Goal: Task Accomplishment & Management: Use online tool/utility

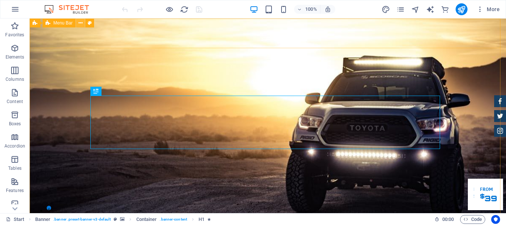
click at [81, 23] on icon at bounding box center [80, 23] width 4 height 8
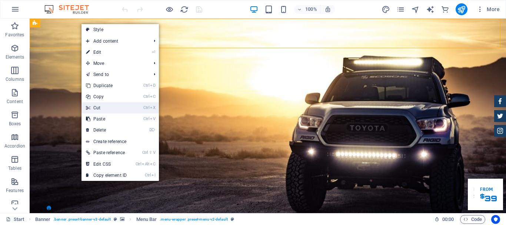
click at [111, 108] on link "Ctrl X Cut" at bounding box center [106, 107] width 50 height 11
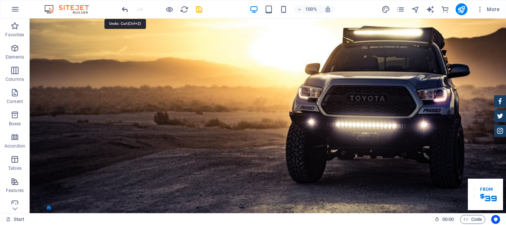
click at [125, 9] on icon "undo" at bounding box center [125, 9] width 9 height 9
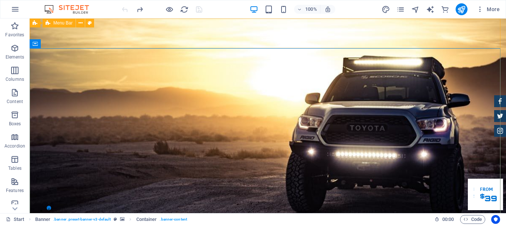
click at [68, 23] on span "Menu Bar" at bounding box center [62, 23] width 19 height 4
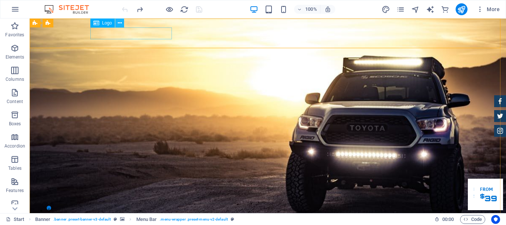
click at [120, 23] on icon at bounding box center [120, 23] width 4 height 8
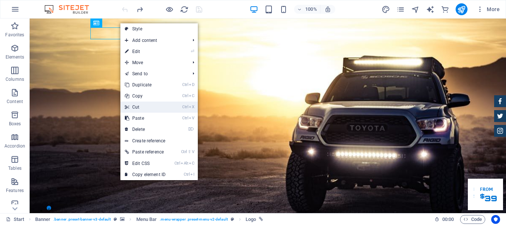
click at [137, 106] on link "Ctrl X Cut" at bounding box center [145, 106] width 50 height 11
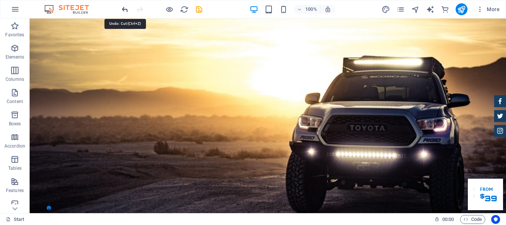
click at [125, 7] on icon "undo" at bounding box center [125, 9] width 9 height 9
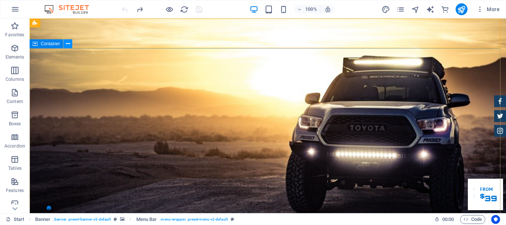
click at [67, 45] on icon at bounding box center [68, 44] width 4 height 8
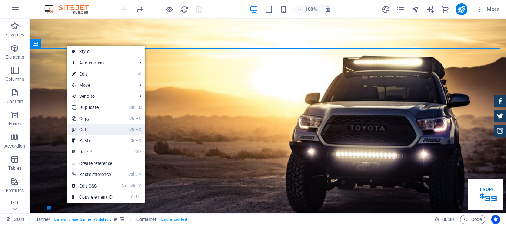
click at [87, 129] on link "Ctrl X Cut" at bounding box center [92, 129] width 50 height 11
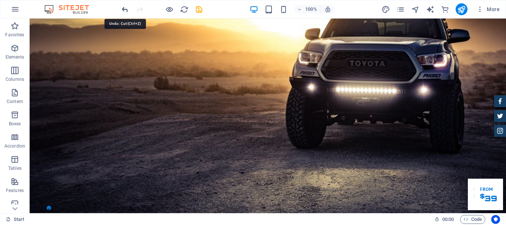
click at [125, 11] on icon "undo" at bounding box center [125, 9] width 9 height 9
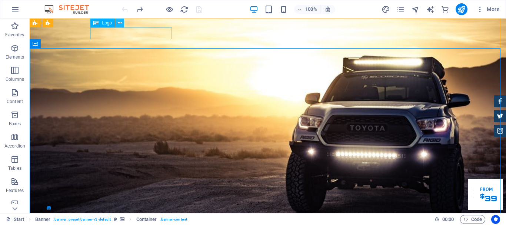
click at [120, 23] on icon at bounding box center [120, 23] width 4 height 8
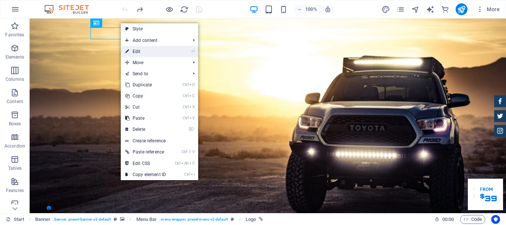
click at [141, 51] on link "⏎ Edit" at bounding box center [146, 51] width 50 height 11
select select "px"
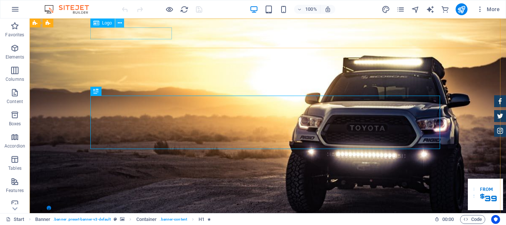
click at [118, 23] on icon at bounding box center [120, 23] width 4 height 8
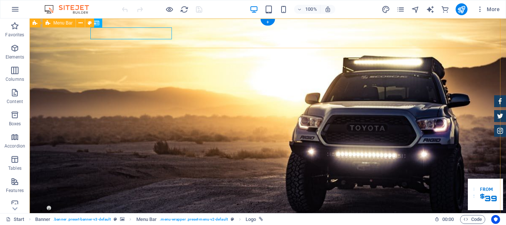
click at [119, 24] on icon at bounding box center [120, 23] width 4 height 8
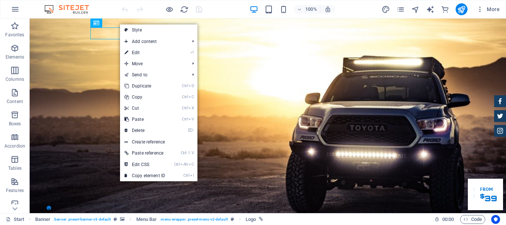
click at [141, 51] on link "⏎ Edit" at bounding box center [145, 52] width 50 height 11
select select "px"
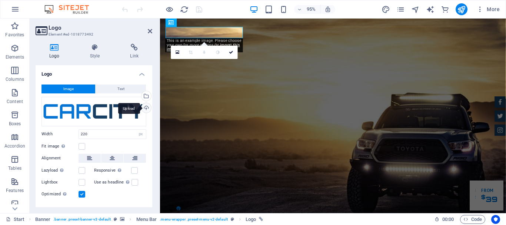
click at [143, 108] on div "Upload" at bounding box center [145, 108] width 11 height 11
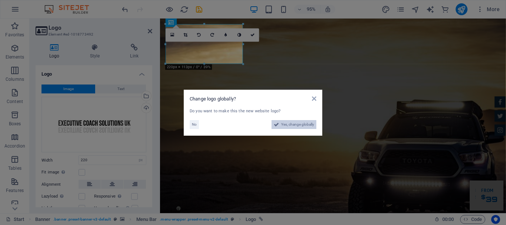
click at [297, 123] on span "Yes, change globally" at bounding box center [297, 124] width 33 height 9
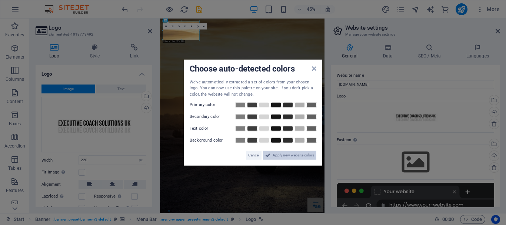
click at [290, 152] on span "Apply new website colors" at bounding box center [293, 155] width 41 height 9
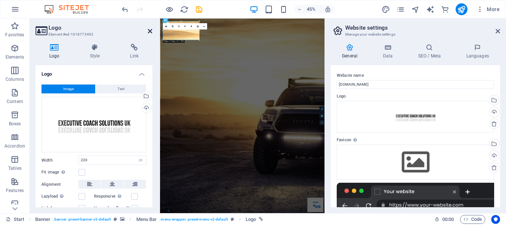
click at [149, 33] on icon at bounding box center [150, 31] width 4 height 6
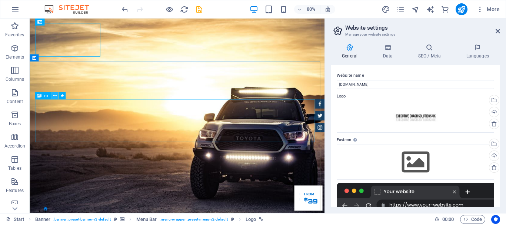
click at [54, 96] on icon at bounding box center [54, 96] width 3 height 6
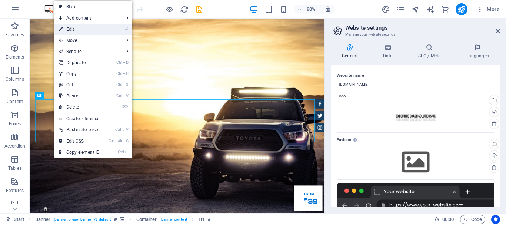
click at [78, 29] on link "⏎ Edit" at bounding box center [79, 29] width 50 height 11
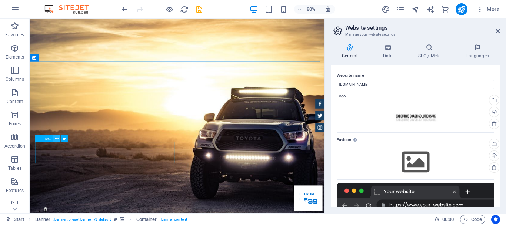
click at [56, 137] on icon at bounding box center [56, 139] width 3 height 6
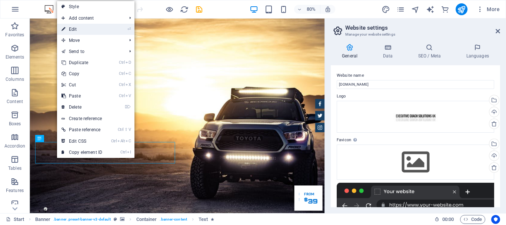
click at [78, 27] on link "⏎ Edit" at bounding box center [82, 29] width 50 height 11
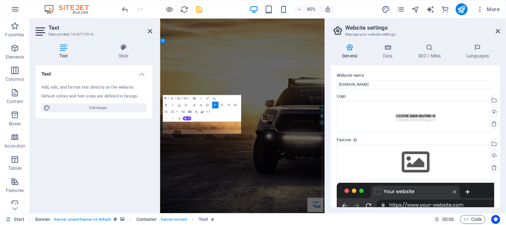
click at [151, 32] on icon at bounding box center [150, 31] width 4 height 6
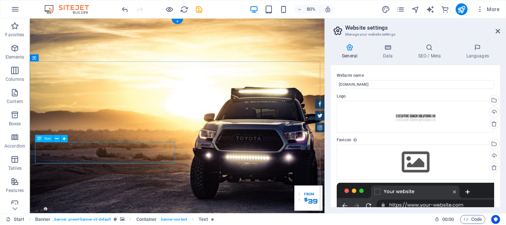
click at [56, 138] on icon at bounding box center [56, 139] width 3 height 6
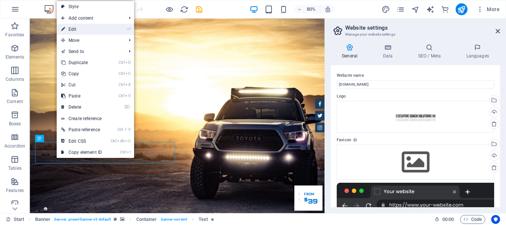
click at [72, 26] on link "⏎ Edit" at bounding box center [82, 29] width 50 height 11
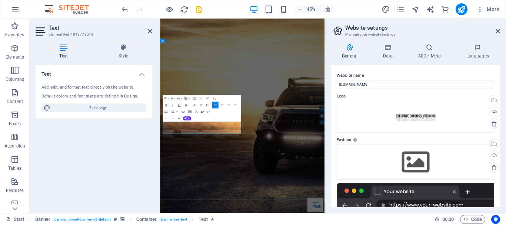
click at [150, 31] on icon at bounding box center [150, 31] width 4 height 6
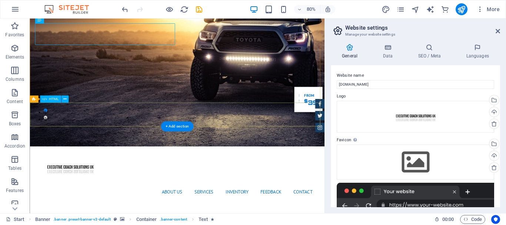
scroll to position [111, 0]
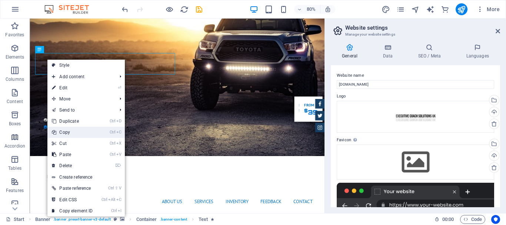
click at [68, 130] on link "Ctrl C Copy" at bounding box center [72, 132] width 50 height 11
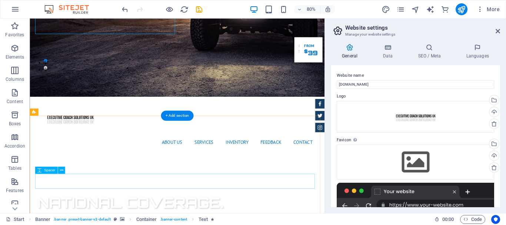
scroll to position [185, 0]
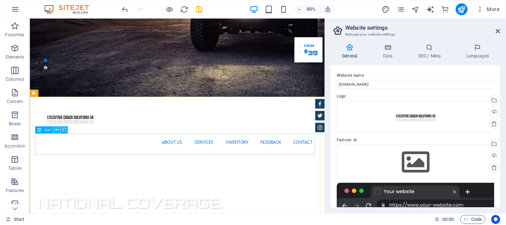
click at [56, 130] on icon at bounding box center [56, 130] width 3 height 6
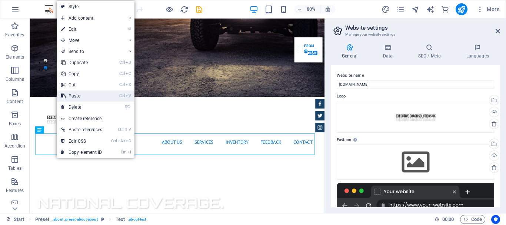
click at [83, 94] on link "Ctrl V Paste" at bounding box center [82, 95] width 50 height 11
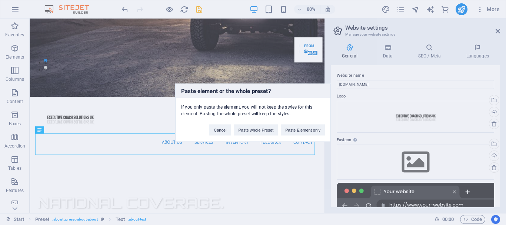
click at [295, 148] on div "Paste element or the whole preset? If you only paste the element, you will not …" at bounding box center [253, 112] width 506 height 225
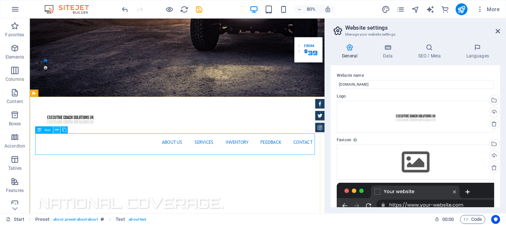
click at [58, 129] on icon at bounding box center [56, 130] width 3 height 6
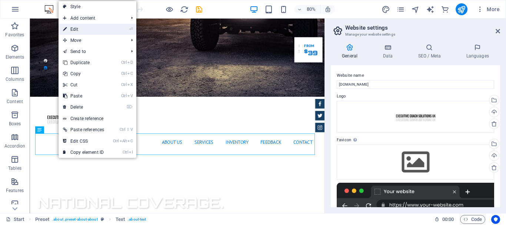
click at [77, 29] on link "⏎ Edit" at bounding box center [83, 29] width 50 height 11
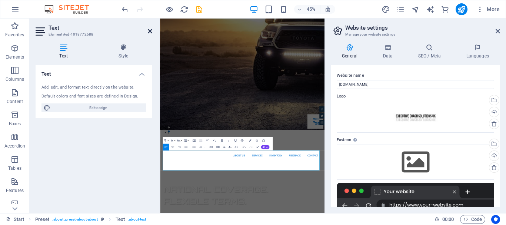
click at [150, 31] on icon at bounding box center [150, 31] width 4 height 6
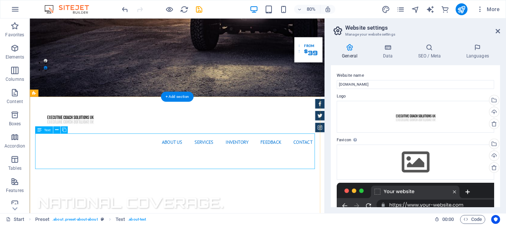
click at [57, 130] on icon at bounding box center [56, 130] width 3 height 6
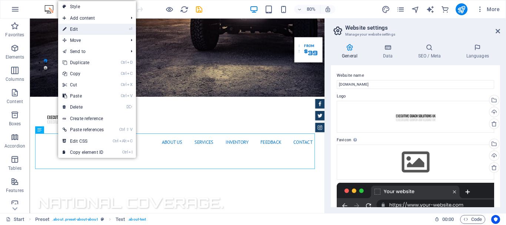
click at [81, 24] on link "⏎ Edit" at bounding box center [83, 29] width 50 height 11
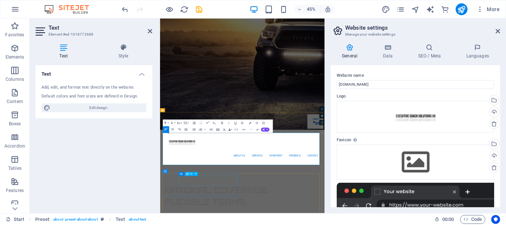
scroll to position [259, 0]
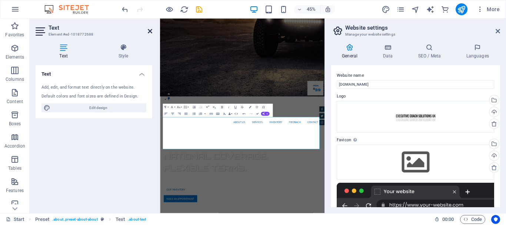
click at [150, 30] on icon at bounding box center [150, 31] width 4 height 6
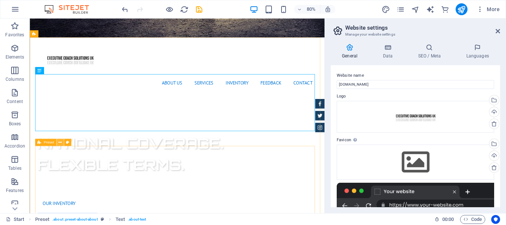
click at [61, 143] on icon at bounding box center [59, 142] width 3 height 6
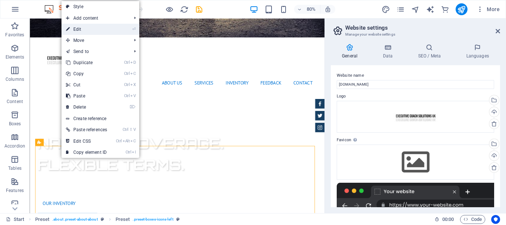
click at [92, 27] on link "⏎ Edit" at bounding box center [86, 29] width 50 height 11
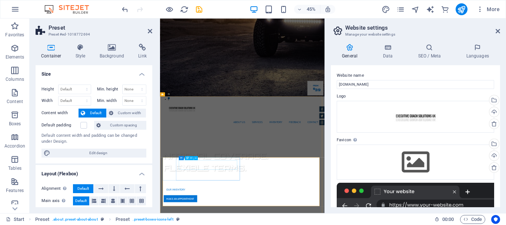
click at [195, 158] on icon at bounding box center [196, 157] width 2 height 3
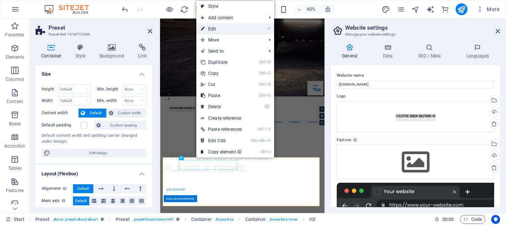
click at [217, 30] on link "⏎ Edit" at bounding box center [221, 28] width 50 height 11
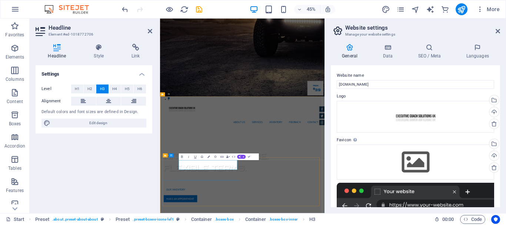
click at [126, 166] on div "Settings Level H1 H2 H3 H4 H5 H6 Alignment Default colors and font sizes are de…" at bounding box center [94, 136] width 117 height 142
click at [112, 155] on div "Settings Level H1 H2 H3 H4 H5 H6 Alignment Default colors and font sizes are de…" at bounding box center [94, 136] width 117 height 142
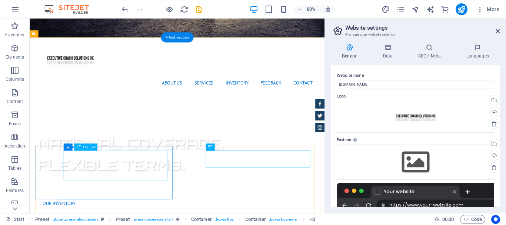
click at [93, 148] on icon at bounding box center [93, 147] width 3 height 6
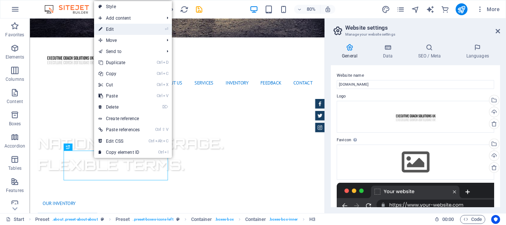
click at [114, 26] on link "⏎ Edit" at bounding box center [119, 29] width 50 height 11
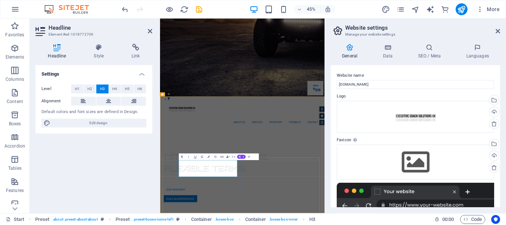
click at [90, 163] on div "Settings Level H1 H2 H3 H4 H5 H6 Alignment Default colors and font sizes are de…" at bounding box center [94, 136] width 117 height 142
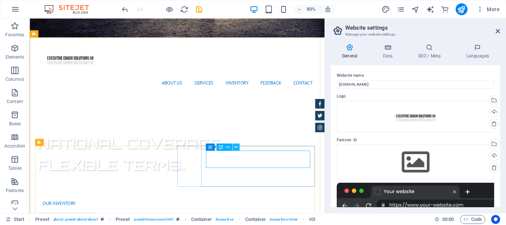
click at [237, 146] on icon at bounding box center [235, 147] width 3 height 6
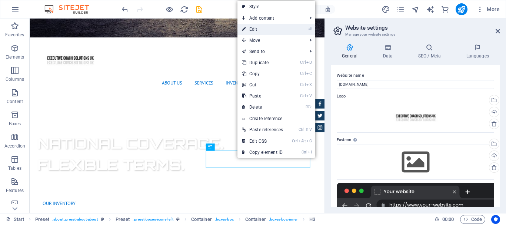
click at [258, 29] on link "⏎ Edit" at bounding box center [262, 29] width 50 height 11
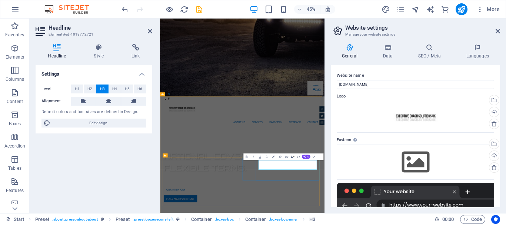
click at [126, 150] on div "Settings Level H1 H2 H3 H4 H5 H6 Alignment Default colors and font sizes are de…" at bounding box center [94, 136] width 117 height 142
drag, startPoint x: 258, startPoint y: 425, endPoint x: 378, endPoint y: 247, distance: 215.1
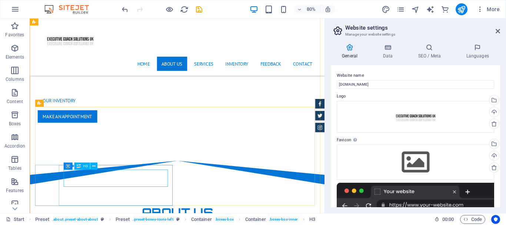
scroll to position [370, 0]
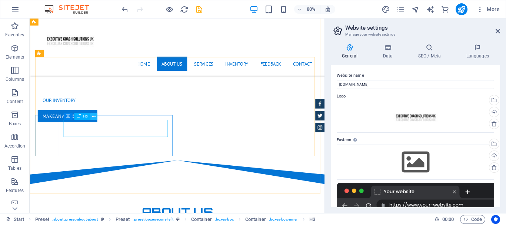
click at [94, 116] on icon at bounding box center [93, 116] width 3 height 6
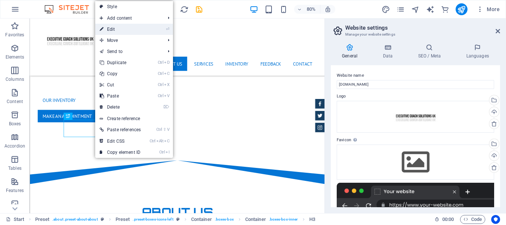
click at [113, 29] on link "⏎ Edit" at bounding box center [120, 29] width 50 height 11
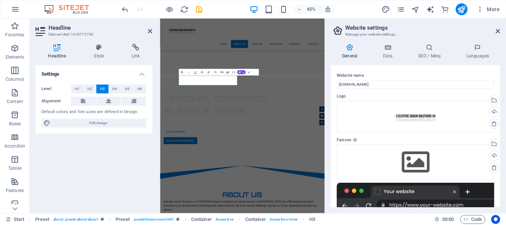
scroll to position [519, 0]
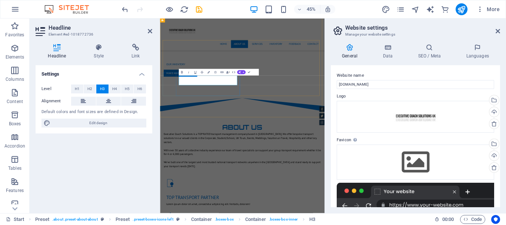
click at [114, 149] on div "Settings Level H1 H2 H3 H4 H5 H6 Alignment Default colors and font sizes are de…" at bounding box center [94, 136] width 117 height 142
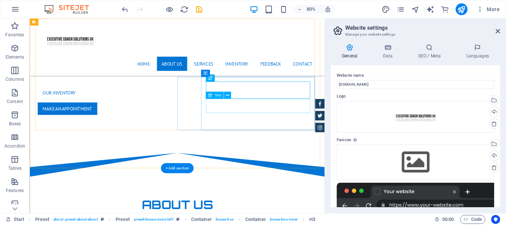
scroll to position [370, 0]
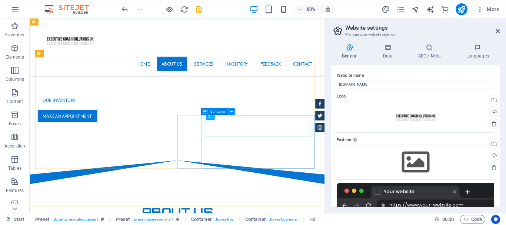
click at [231, 111] on icon at bounding box center [231, 111] width 3 height 6
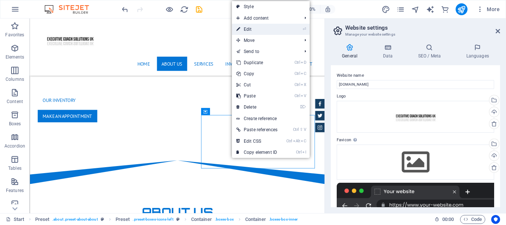
drag, startPoint x: 254, startPoint y: 30, endPoint x: 231, endPoint y: 365, distance: 336.3
click at [254, 29] on link "⏎ Edit" at bounding box center [257, 29] width 50 height 11
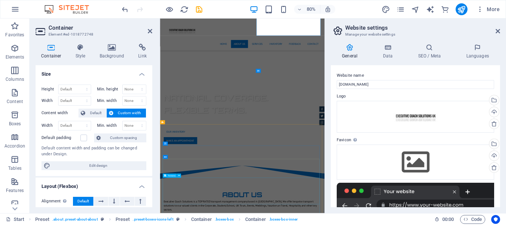
scroll to position [519, 0]
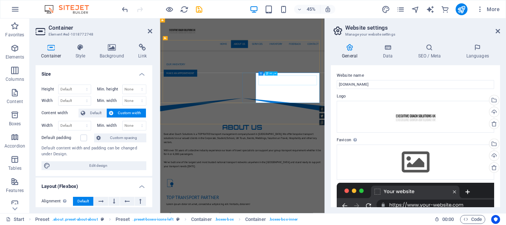
click at [275, 73] on icon at bounding box center [275, 73] width 2 height 3
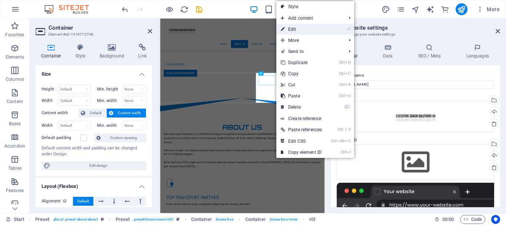
click at [301, 31] on link "⏎ Edit" at bounding box center [301, 29] width 50 height 11
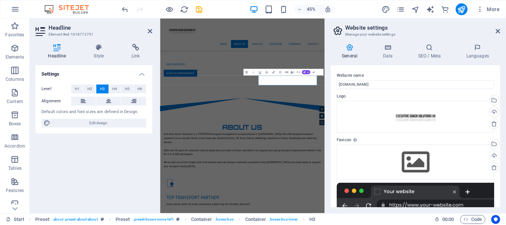
click at [95, 157] on div "Settings Level H1 H2 H3 H4 H5 H6 Alignment Default colors and font sizes are de…" at bounding box center [94, 136] width 117 height 142
click at [151, 31] on icon at bounding box center [150, 31] width 4 height 6
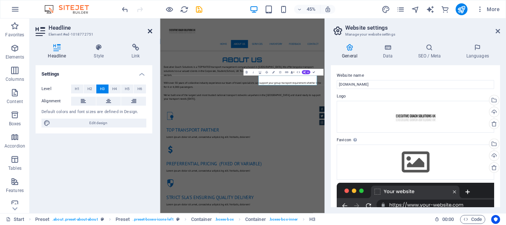
scroll to position [370, 0]
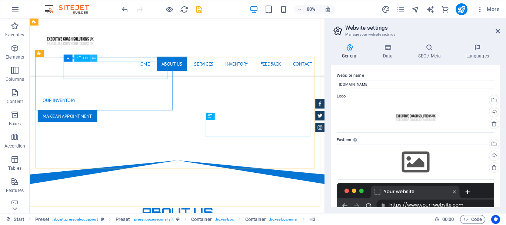
click at [94, 57] on icon at bounding box center [93, 58] width 3 height 6
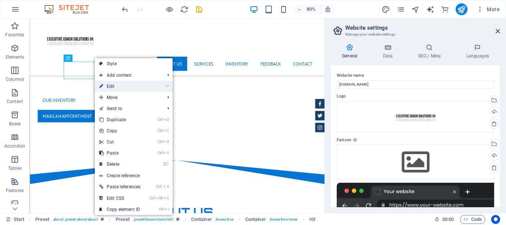
click at [113, 85] on link "⏎ Edit" at bounding box center [120, 86] width 50 height 11
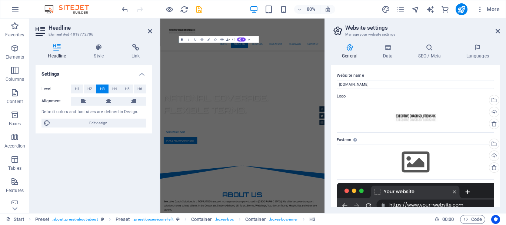
scroll to position [519, 0]
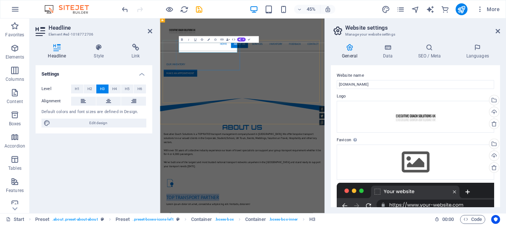
click at [130, 156] on div "Settings Level H1 H2 H3 H4 H5 H6 Alignment Default colors and font sizes are de…" at bounding box center [94, 136] width 117 height 142
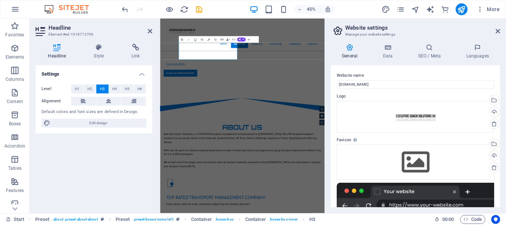
click at [93, 161] on div "Settings Level H1 H2 H3 H4 H5 H6 Alignment Default colors and font sizes are de…" at bounding box center [94, 136] width 117 height 142
click at [148, 32] on icon at bounding box center [150, 31] width 4 height 6
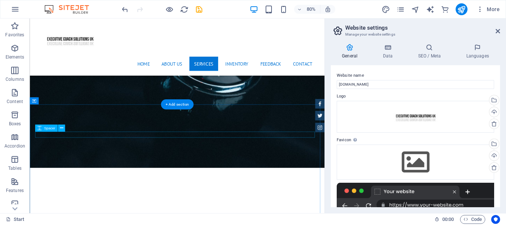
scroll to position [1111, 0]
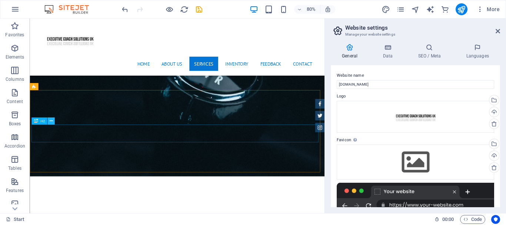
click at [50, 120] on icon at bounding box center [50, 121] width 3 height 6
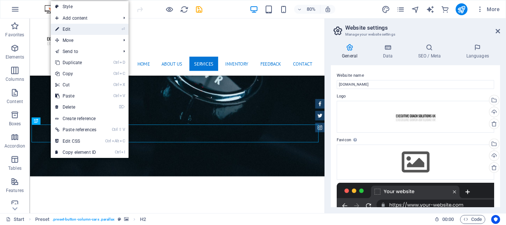
click at [78, 26] on link "⏎ Edit" at bounding box center [76, 29] width 50 height 11
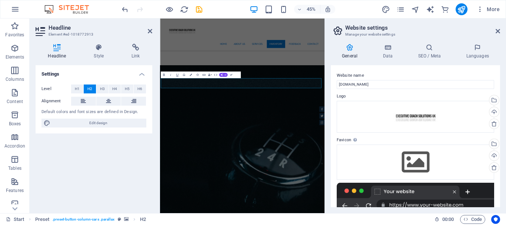
scroll to position [1260, 0]
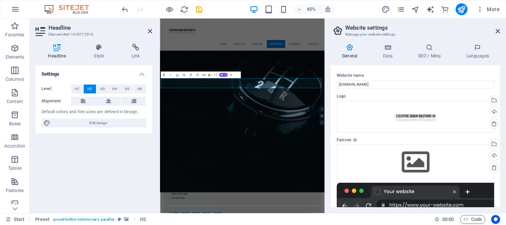
click at [122, 161] on div "Settings Level H1 H2 H3 H4 H5 H6 Alignment Default colors and font sizes are de…" at bounding box center [94, 136] width 117 height 142
click at [148, 30] on icon at bounding box center [150, 31] width 4 height 6
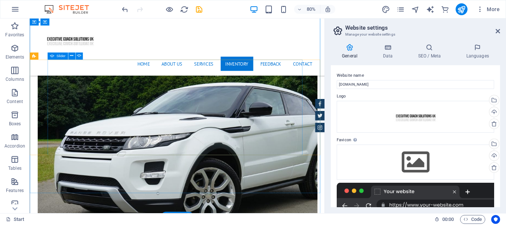
scroll to position [2629, 0]
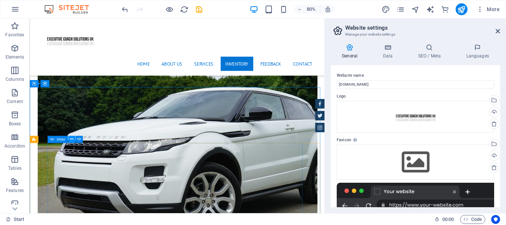
click at [71, 139] on icon at bounding box center [71, 139] width 3 height 6
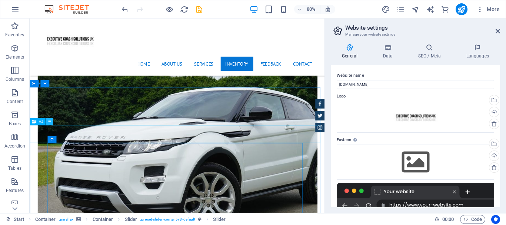
click at [49, 121] on icon at bounding box center [49, 121] width 3 height 6
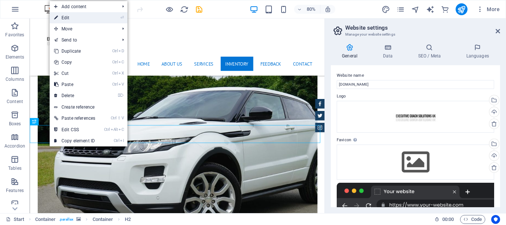
click at [75, 17] on link "⏎ Edit" at bounding box center [75, 17] width 50 height 11
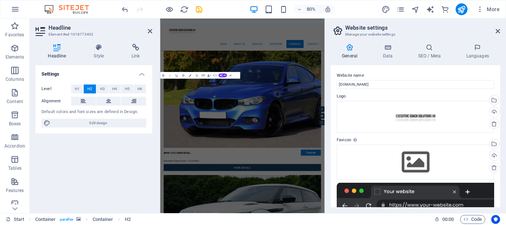
scroll to position [2776, 0]
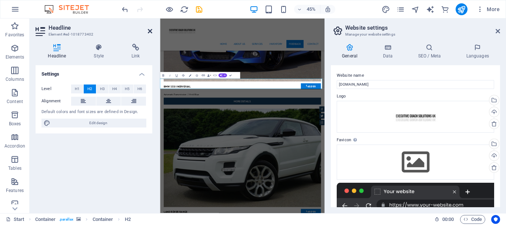
click at [150, 31] on icon at bounding box center [150, 31] width 4 height 6
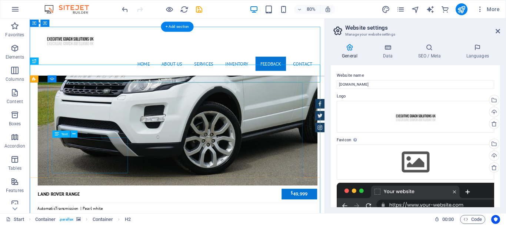
scroll to position [2703, 0]
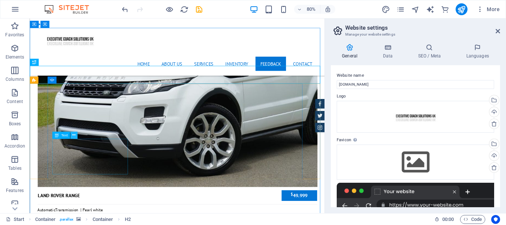
click at [73, 136] on icon at bounding box center [73, 135] width 3 height 6
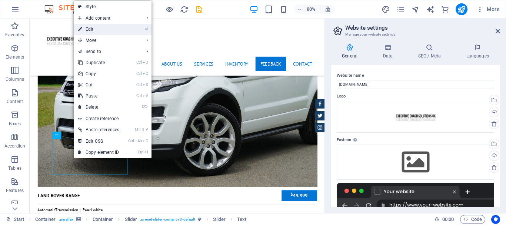
click at [96, 29] on link "⏎ Edit" at bounding box center [99, 29] width 50 height 11
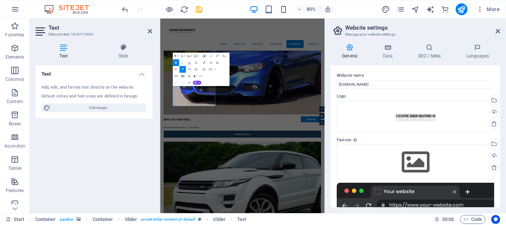
scroll to position [2851, 0]
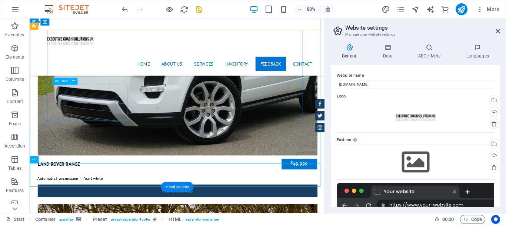
scroll to position [2696, 0]
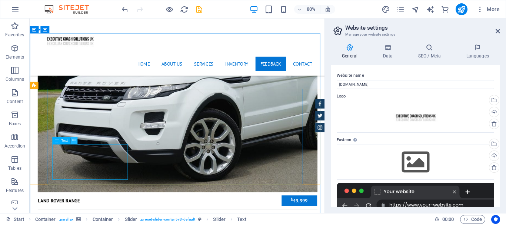
click at [74, 140] on icon at bounding box center [73, 140] width 3 height 6
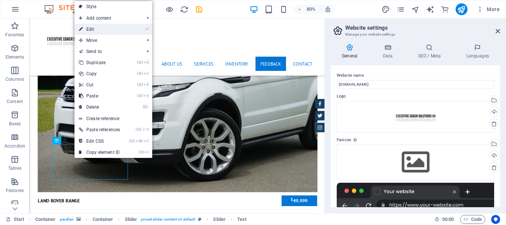
click at [98, 26] on link "⏎ Edit" at bounding box center [99, 29] width 50 height 11
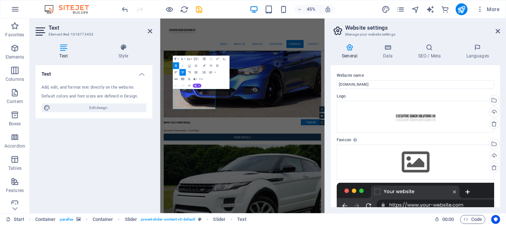
scroll to position [2844, 0]
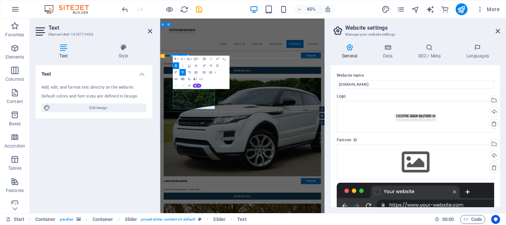
drag, startPoint x: 217, startPoint y: 180, endPoint x: 182, endPoint y: 180, distance: 34.8
click at [114, 197] on div "Text Add, edit, and format text directly on the website. Default colors and fon…" at bounding box center [94, 136] width 117 height 142
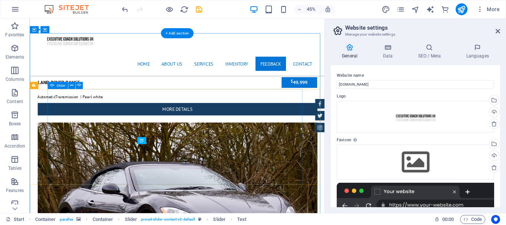
scroll to position [2696, 0]
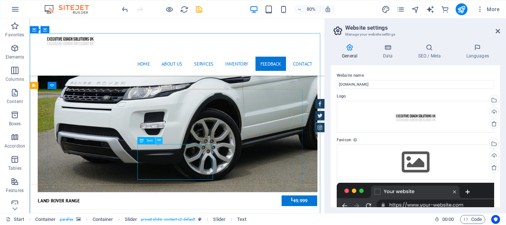
click at [157, 142] on icon at bounding box center [158, 140] width 3 height 6
click at [73, 142] on icon at bounding box center [73, 140] width 3 height 6
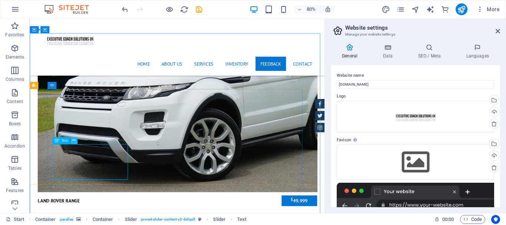
click at [74, 139] on icon at bounding box center [73, 140] width 3 height 6
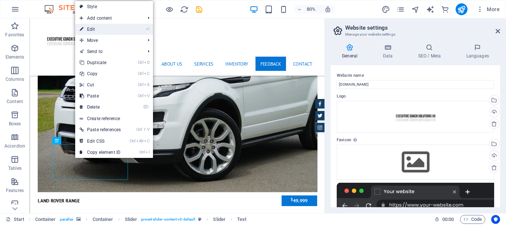
click at [103, 27] on link "⏎ Edit" at bounding box center [100, 29] width 50 height 11
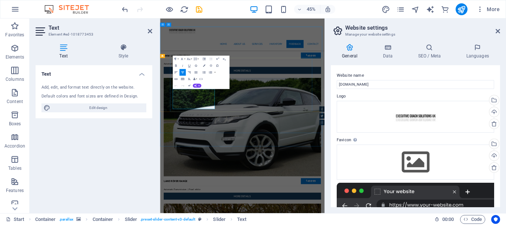
click at [118, 130] on div "Text Add, edit, and format text directly on the website. Default colors and fon…" at bounding box center [94, 136] width 117 height 142
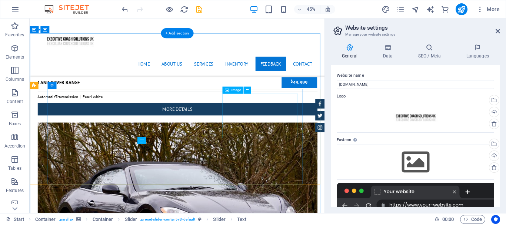
scroll to position [2696, 0]
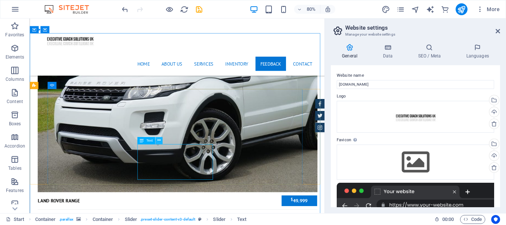
click at [157, 141] on icon at bounding box center [158, 140] width 3 height 6
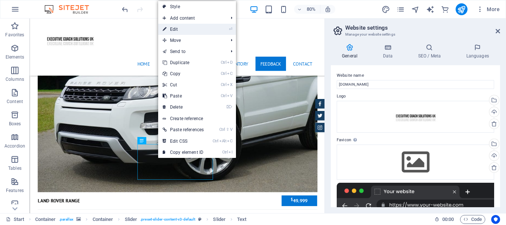
click at [176, 29] on link "⏎ Edit" at bounding box center [183, 29] width 50 height 11
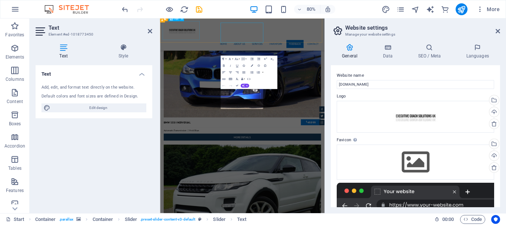
scroll to position [2844, 0]
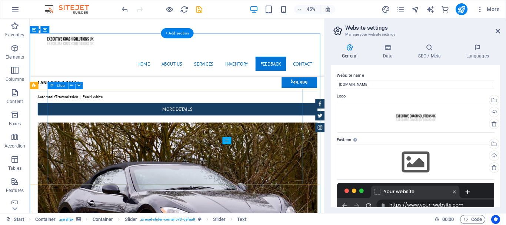
scroll to position [2696, 0]
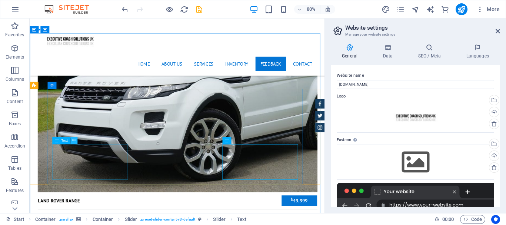
click at [71, 142] on button at bounding box center [73, 140] width 7 height 7
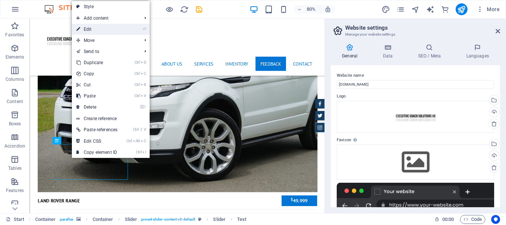
click at [90, 28] on link "⏎ Edit" at bounding box center [97, 29] width 50 height 11
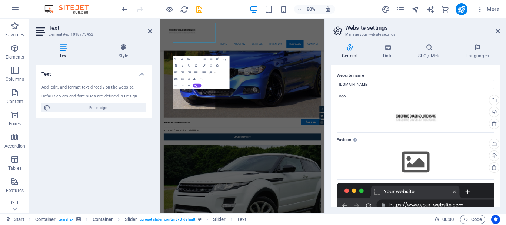
scroll to position [2844, 0]
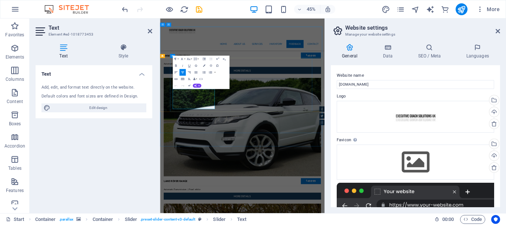
drag, startPoint x: 242, startPoint y: 181, endPoint x: 189, endPoint y: 180, distance: 53.0
click at [175, 64] on icon "button" at bounding box center [176, 66] width 4 height 4
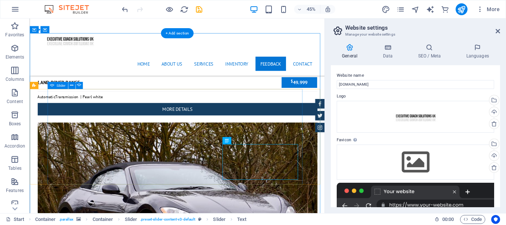
scroll to position [2696, 0]
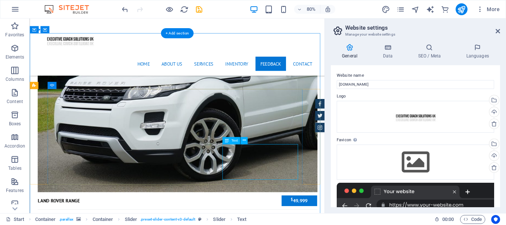
click at [244, 138] on icon at bounding box center [243, 140] width 3 height 6
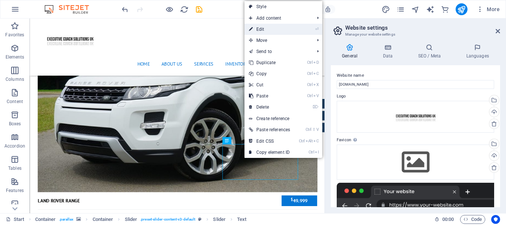
click at [263, 27] on link "⏎ Edit" at bounding box center [269, 29] width 50 height 11
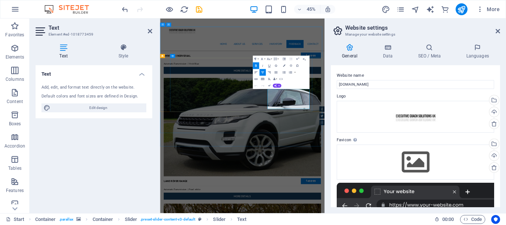
click at [102, 152] on div "Text Add, edit, and format text directly on the website. Default colors and fon…" at bounding box center [94, 136] width 117 height 142
click at [148, 32] on icon at bounding box center [150, 31] width 4 height 6
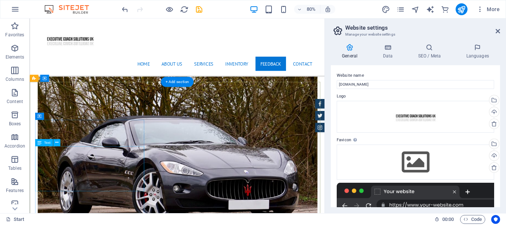
scroll to position [2864, 0]
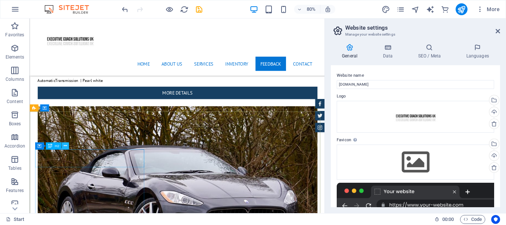
click at [66, 146] on icon at bounding box center [65, 146] width 3 height 6
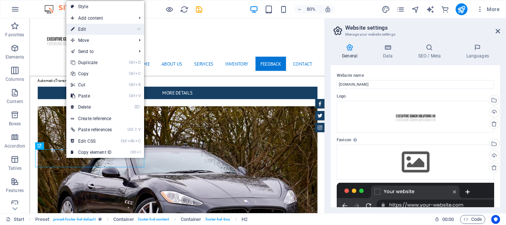
click at [91, 27] on link "⏎ Edit" at bounding box center [91, 29] width 50 height 11
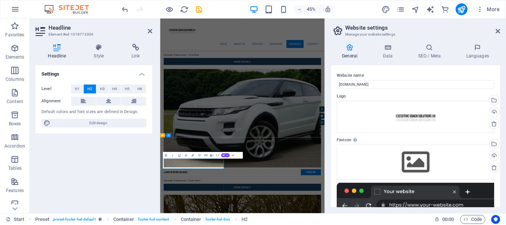
click at [74, 157] on div "Settings Level H1 H2 H3 H4 H5 H6 Alignment Default colors and font sizes are de…" at bounding box center [94, 136] width 117 height 142
click at [149, 31] on icon at bounding box center [150, 31] width 4 height 6
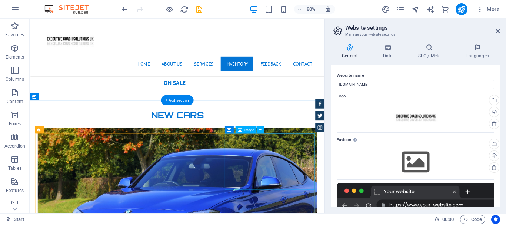
scroll to position [2235, 0]
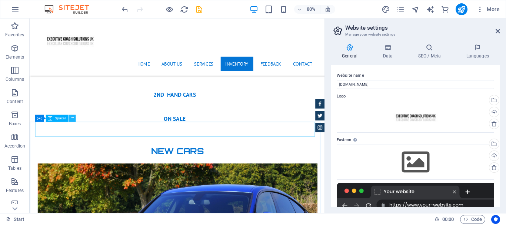
click at [72, 118] on icon at bounding box center [71, 118] width 3 height 6
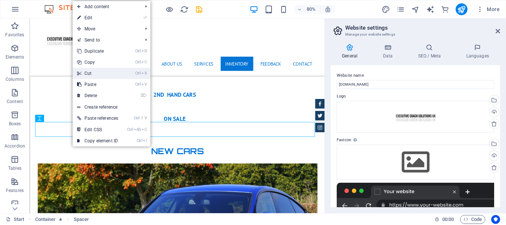
click at [97, 72] on link "Ctrl X Cut" at bounding box center [98, 73] width 50 height 11
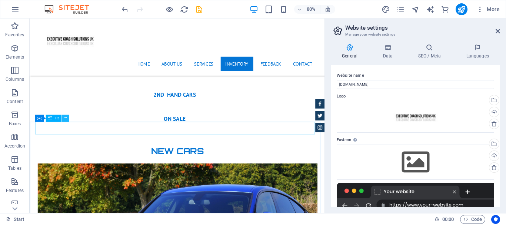
click at [64, 118] on icon at bounding box center [65, 118] width 3 height 6
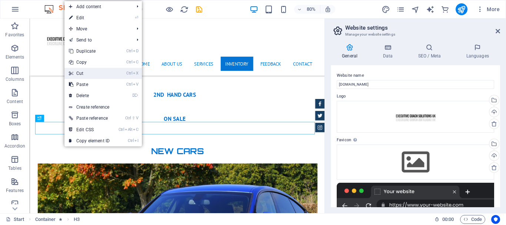
click at [86, 73] on link "Ctrl X Cut" at bounding box center [89, 73] width 50 height 11
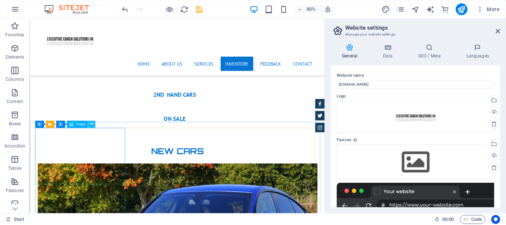
click at [91, 124] on icon at bounding box center [91, 124] width 3 height 6
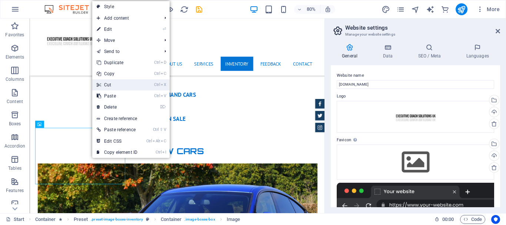
click at [111, 83] on link "Ctrl X Cut" at bounding box center [117, 84] width 50 height 11
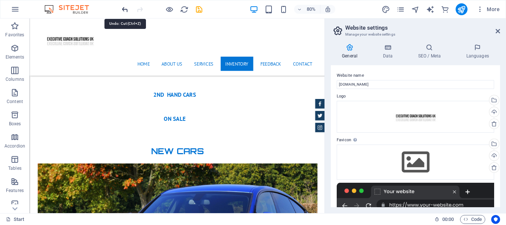
click at [124, 9] on icon "undo" at bounding box center [125, 9] width 9 height 9
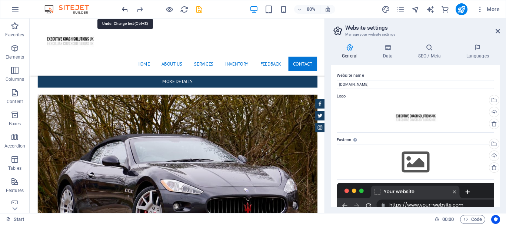
scroll to position [2918, 0]
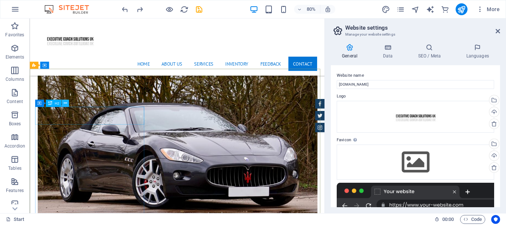
click at [63, 106] on button at bounding box center [65, 103] width 7 height 7
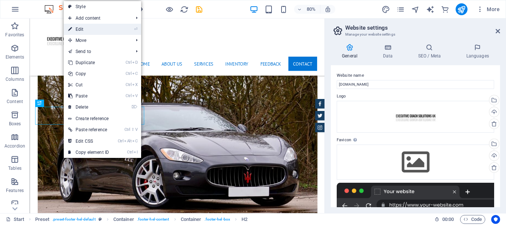
click at [93, 30] on link "⏎ Edit" at bounding box center [89, 29] width 50 height 11
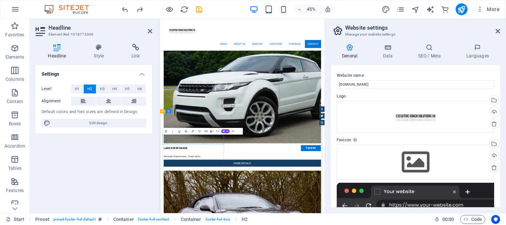
click at [116, 147] on div "Settings Level H1 H2 H3 H4 H5 H6 Alignment Default colors and font sizes are de…" at bounding box center [94, 136] width 117 height 142
click at [151, 33] on icon at bounding box center [150, 31] width 4 height 6
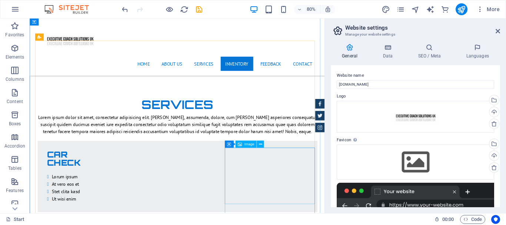
scroll to position [1214, 0]
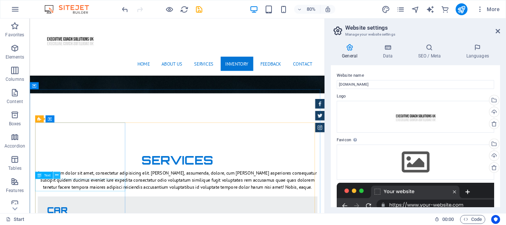
click at [56, 175] on icon at bounding box center [56, 175] width 3 height 6
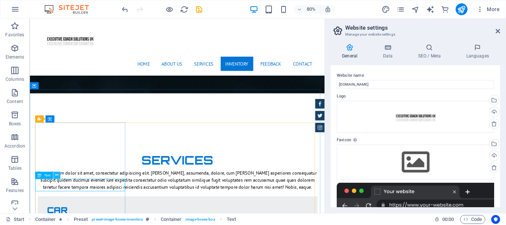
click at [55, 176] on icon at bounding box center [56, 175] width 3 height 6
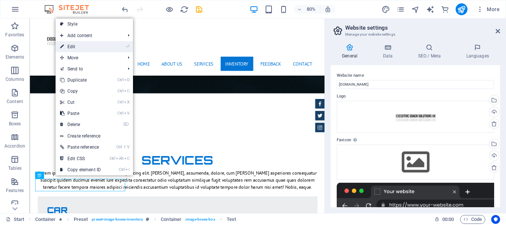
click at [91, 46] on link "⏎ Edit" at bounding box center [81, 46] width 50 height 11
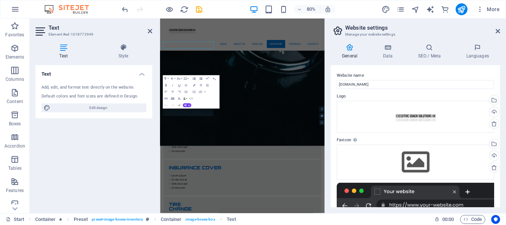
scroll to position [1364, 0]
drag, startPoint x: 226, startPoint y: 227, endPoint x: 123, endPoint y: 228, distance: 103.7
click at [110, 164] on div "Text Add, edit, and format text directly on the website. Default colors and fon…" at bounding box center [94, 136] width 117 height 142
click at [150, 31] on icon at bounding box center [150, 31] width 4 height 6
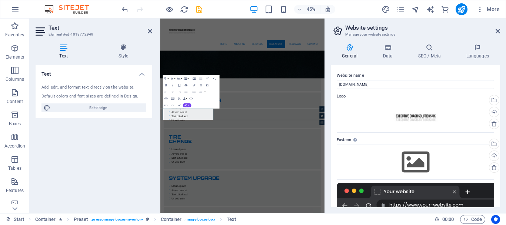
scroll to position [1214, 0]
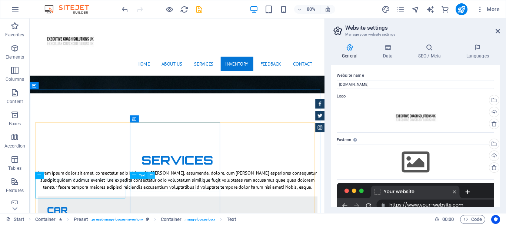
click at [151, 175] on icon at bounding box center [151, 175] width 3 height 6
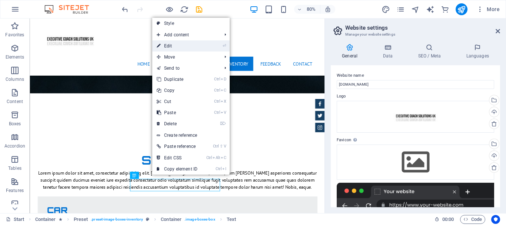
click at [168, 45] on link "⏎ Edit" at bounding box center [177, 45] width 50 height 11
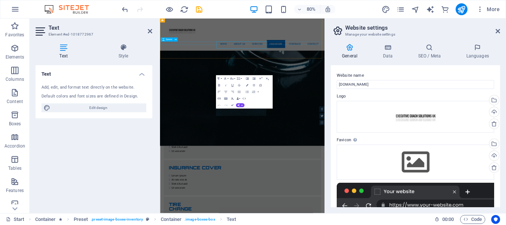
scroll to position [1364, 0]
drag, startPoint x: 341, startPoint y: 228, endPoint x: 230, endPoint y: 228, distance: 111.1
click at [94, 152] on div "Text Add, edit, and format text directly on the website. Default colors and fon…" at bounding box center [94, 136] width 117 height 142
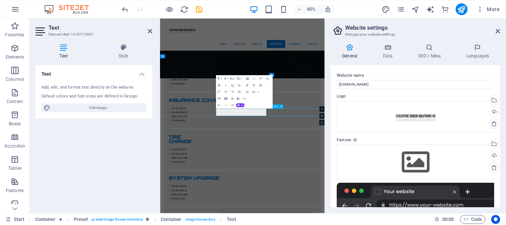
scroll to position [1214, 0]
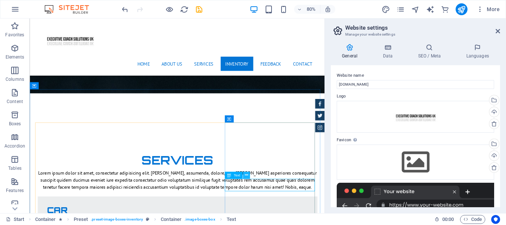
click at [246, 174] on icon at bounding box center [245, 175] width 3 height 6
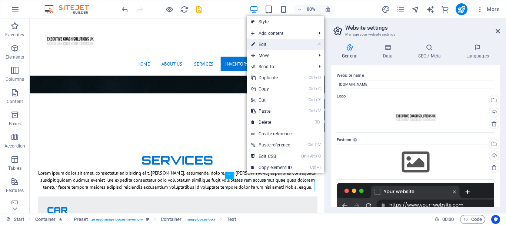
click at [270, 44] on link "⏎ Edit" at bounding box center [272, 44] width 50 height 11
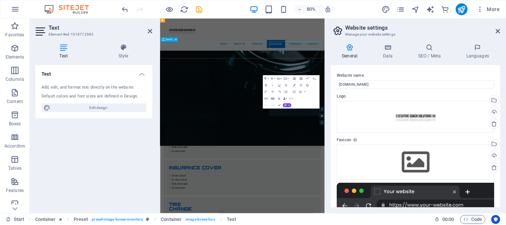
scroll to position [1364, 0]
drag, startPoint x: 464, startPoint y: 231, endPoint x: 300, endPoint y: 207, distance: 165.9
click at [97, 165] on div "Text Add, edit, and format text directly on the website. Default colors and fon…" at bounding box center [94, 136] width 117 height 142
drag, startPoint x: 458, startPoint y: 228, endPoint x: 303, endPoint y: 196, distance: 158.1
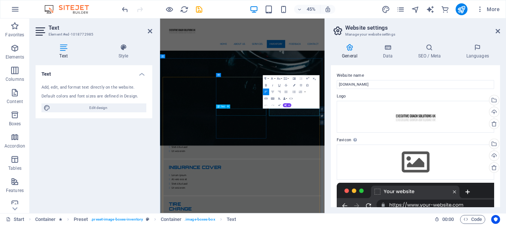
click at [147, 163] on div "Text Add, edit, and format text directly on the website. Default colors and fon…" at bounding box center [94, 136] width 117 height 142
click at [150, 30] on icon at bounding box center [150, 31] width 4 height 6
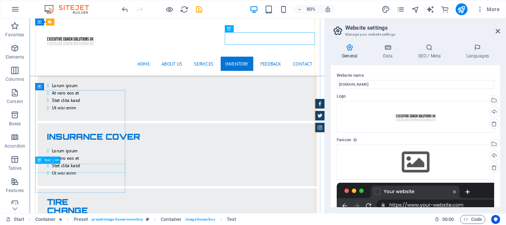
scroll to position [1400, 0]
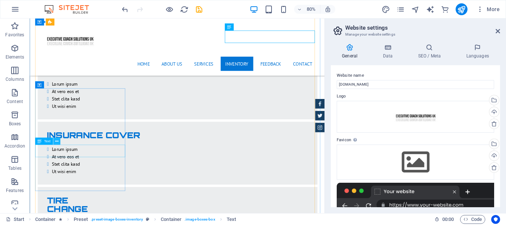
click at [56, 140] on icon at bounding box center [56, 141] width 3 height 6
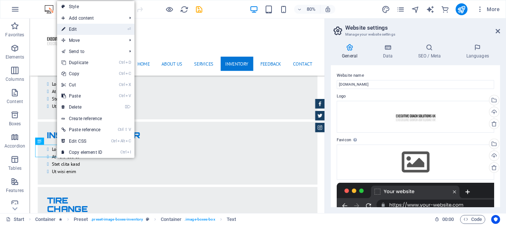
click at [74, 28] on link "⏎ Edit" at bounding box center [82, 29] width 50 height 11
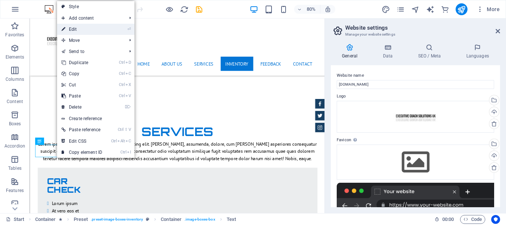
scroll to position [1549, 0]
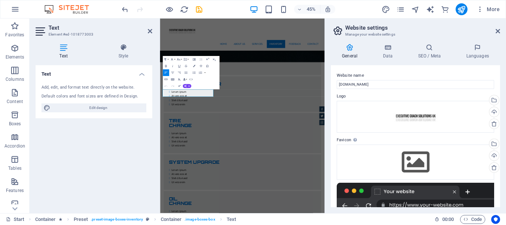
drag, startPoint x: 215, startPoint y: 184, endPoint x: 93, endPoint y: 157, distance: 124.6
click at [93, 166] on div "Text Add, edit, and format text directly on the website. Default colors and fon…" at bounding box center [94, 136] width 117 height 142
click at [150, 31] on icon at bounding box center [150, 31] width 4 height 6
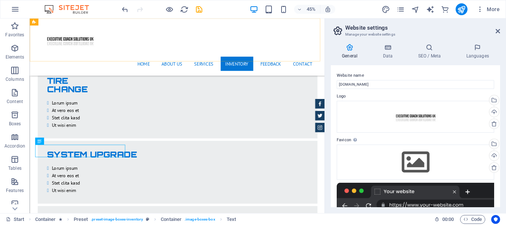
scroll to position [1400, 0]
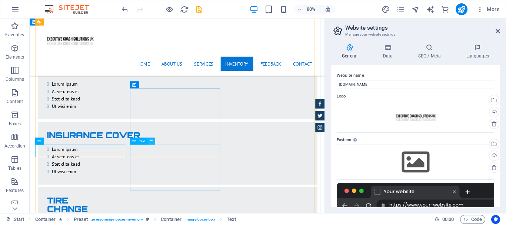
click at [151, 141] on icon at bounding box center [151, 141] width 3 height 6
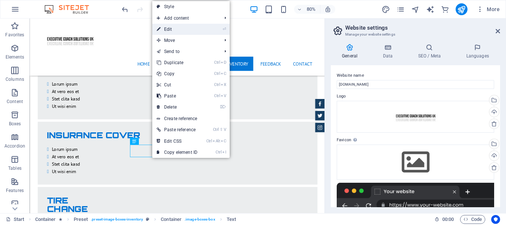
click at [178, 29] on link "⏎ Edit" at bounding box center [177, 29] width 50 height 11
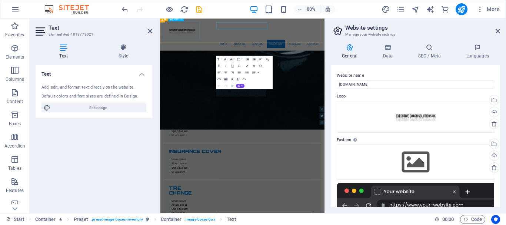
scroll to position [1549, 0]
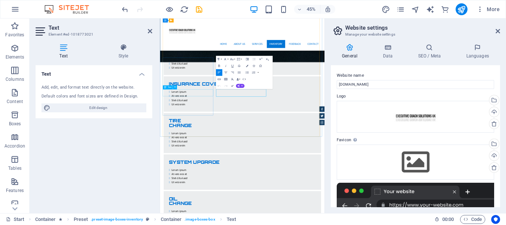
drag, startPoint x: 313, startPoint y: 181, endPoint x: 242, endPoint y: 181, distance: 70.7
click at [150, 31] on icon at bounding box center [150, 31] width 4 height 6
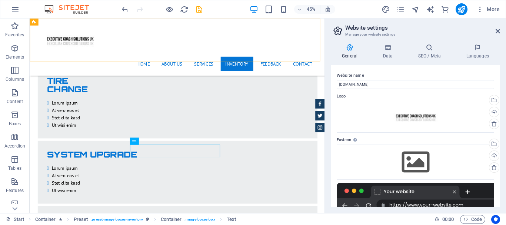
scroll to position [1400, 0]
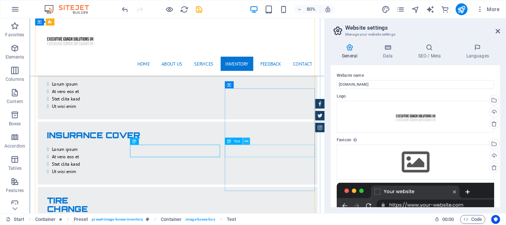
click at [247, 141] on icon at bounding box center [245, 141] width 3 height 6
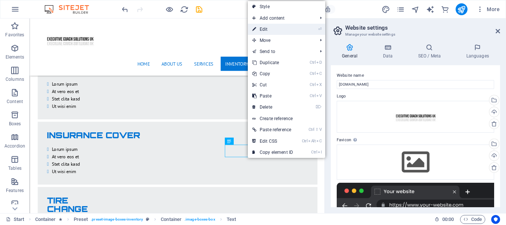
click at [274, 29] on link "⏎ Edit" at bounding box center [273, 29] width 50 height 11
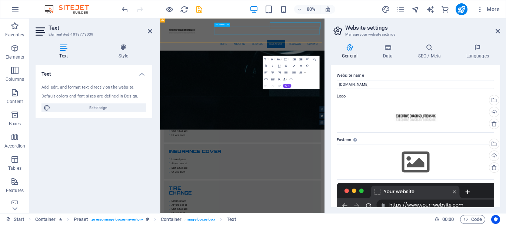
scroll to position [1549, 0]
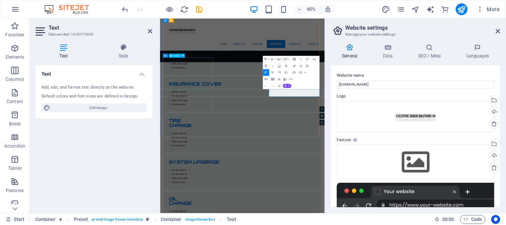
drag, startPoint x: 453, startPoint y: 187, endPoint x: 273, endPoint y: 169, distance: 180.5
click at [111, 156] on div "Text Add, edit, and format text directly on the website. Default colors and fon…" at bounding box center [94, 136] width 117 height 142
drag, startPoint x: 150, startPoint y: 30, endPoint x: 151, endPoint y: 15, distance: 14.9
click at [150, 30] on icon at bounding box center [150, 31] width 4 height 6
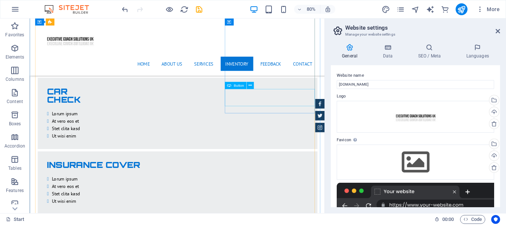
scroll to position [1325, 0]
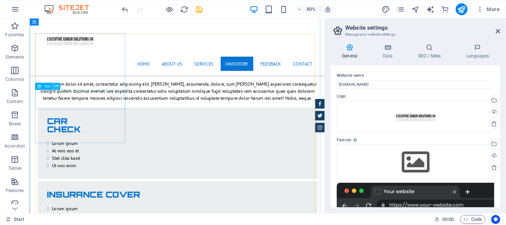
click at [54, 87] on button at bounding box center [56, 86] width 7 height 7
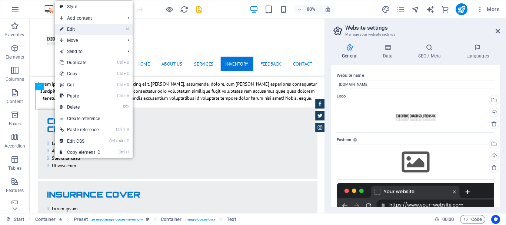
click at [71, 28] on link "⏎ Edit" at bounding box center [80, 29] width 50 height 11
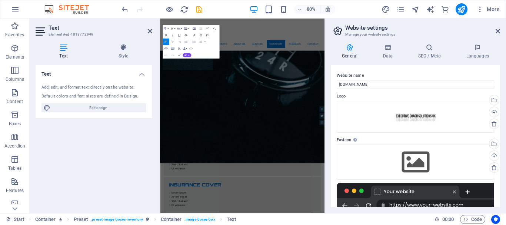
scroll to position [1475, 0]
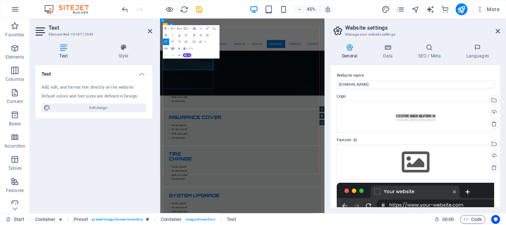
click at [104, 137] on div "Text Add, edit, and format text directly on the website. Default colors and fon…" at bounding box center [94, 136] width 117 height 142
click at [151, 31] on icon at bounding box center [150, 31] width 4 height 6
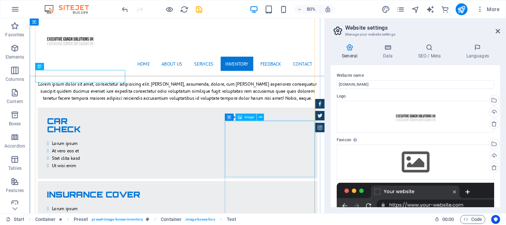
scroll to position [1400, 0]
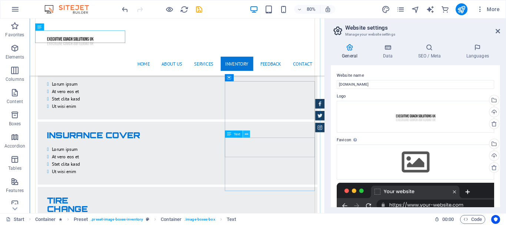
click at [248, 133] on button at bounding box center [246, 134] width 7 height 7
click at [246, 134] on icon at bounding box center [245, 134] width 3 height 6
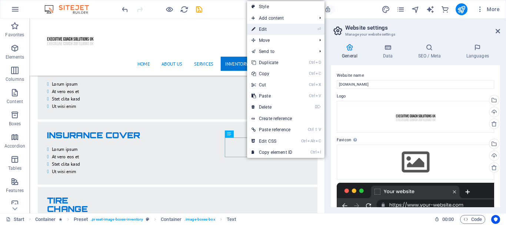
drag, startPoint x: 265, startPoint y: 29, endPoint x: 233, endPoint y: 29, distance: 32.2
click at [265, 29] on link "⏎ Edit" at bounding box center [272, 29] width 50 height 11
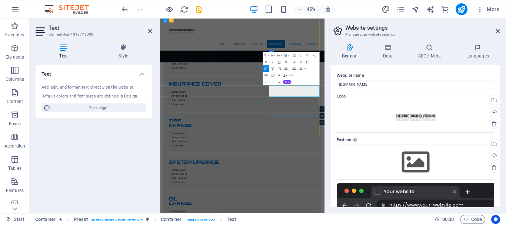
click at [107, 176] on div "Text Add, edit, and format text directly on the website. Default colors and fon…" at bounding box center [94, 136] width 117 height 142
click at [150, 31] on icon at bounding box center [150, 31] width 4 height 6
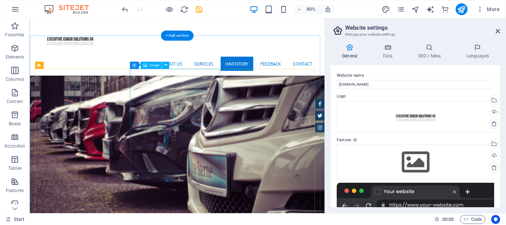
scroll to position [1955, 0]
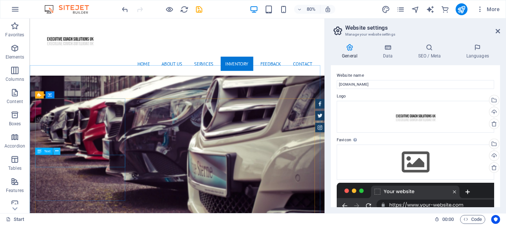
click at [56, 152] on icon at bounding box center [56, 151] width 3 height 6
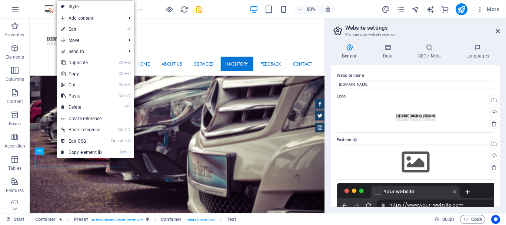
click at [80, 28] on link "⏎ Edit" at bounding box center [82, 29] width 50 height 11
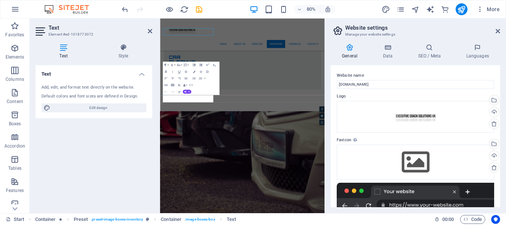
scroll to position [2103, 0]
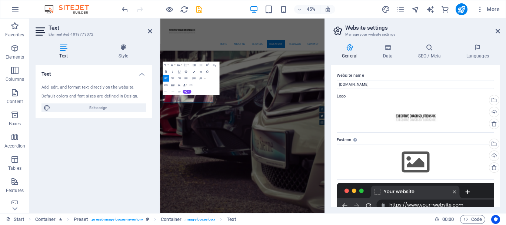
drag, startPoint x: 225, startPoint y: 199, endPoint x: 61, endPoint y: 184, distance: 165.1
click at [150, 32] on icon at bounding box center [150, 31] width 4 height 6
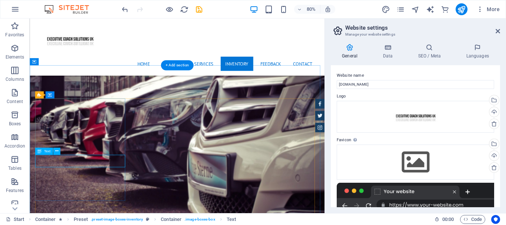
click at [54, 151] on button at bounding box center [56, 151] width 7 height 7
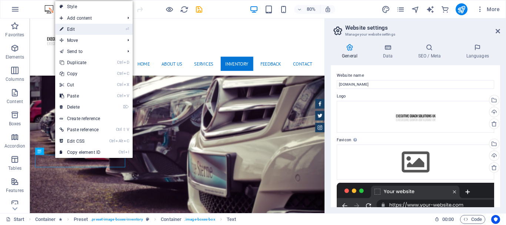
click at [80, 27] on link "⏎ Edit" at bounding box center [80, 29] width 50 height 11
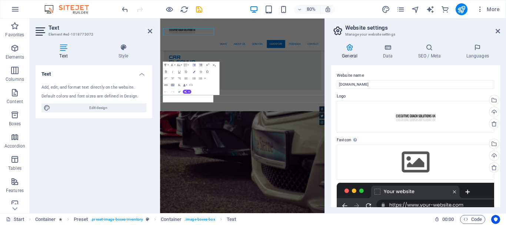
scroll to position [2103, 0]
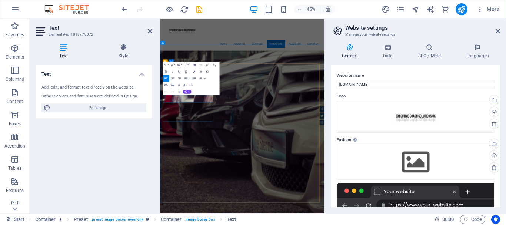
click at [107, 173] on div "Text Add, edit, and format text directly on the website. Default colors and fon…" at bounding box center [94, 136] width 117 height 142
drag, startPoint x: 150, startPoint y: 31, endPoint x: 186, endPoint y: 167, distance: 140.3
click at [150, 31] on icon at bounding box center [150, 31] width 4 height 6
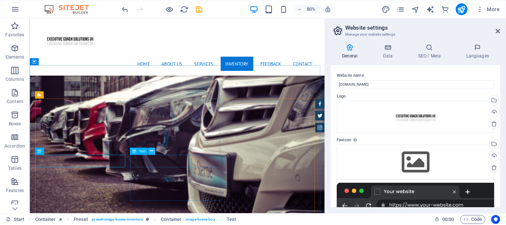
click at [151, 150] on icon at bounding box center [151, 151] width 3 height 6
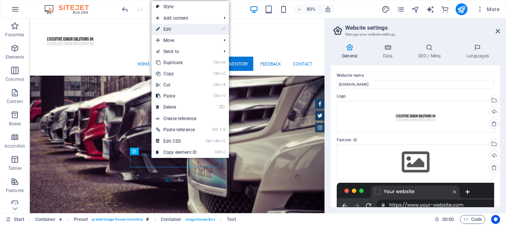
click at [168, 28] on link "⏎ Edit" at bounding box center [176, 29] width 50 height 11
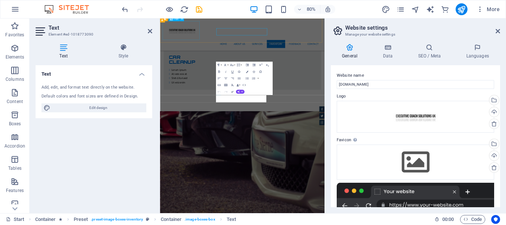
scroll to position [2103, 0]
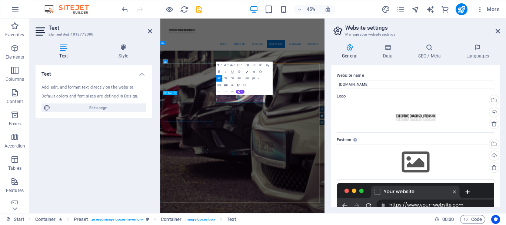
drag, startPoint x: 339, startPoint y: 194, endPoint x: 211, endPoint y: 198, distance: 127.8
click at [114, 160] on div "Text Add, edit, and format text directly on the website. Default colors and fon…" at bounding box center [94, 136] width 117 height 142
click at [149, 30] on icon at bounding box center [150, 31] width 4 height 6
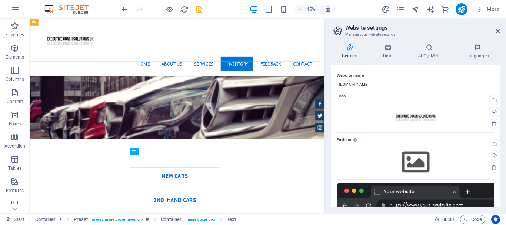
scroll to position [1955, 0]
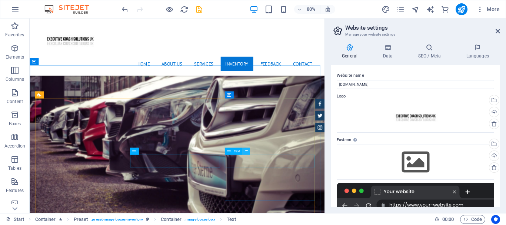
click at [245, 151] on icon at bounding box center [245, 151] width 3 height 6
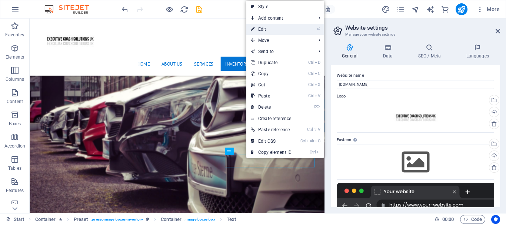
click at [269, 28] on link "⏎ Edit" at bounding box center [271, 29] width 50 height 11
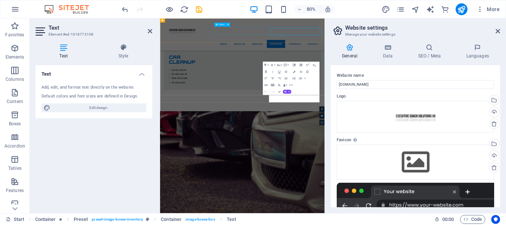
scroll to position [2103, 0]
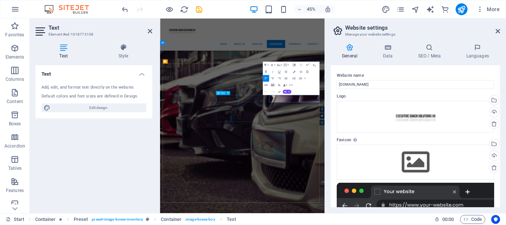
drag, startPoint x: 458, startPoint y: 198, endPoint x: 374, endPoint y: 197, distance: 84.8
click at [150, 31] on icon at bounding box center [150, 31] width 4 height 6
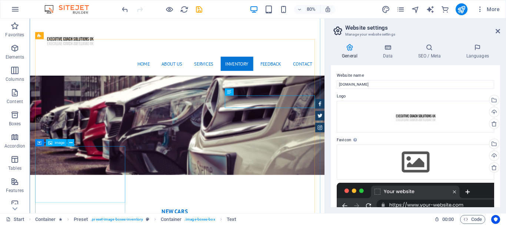
scroll to position [2066, 0]
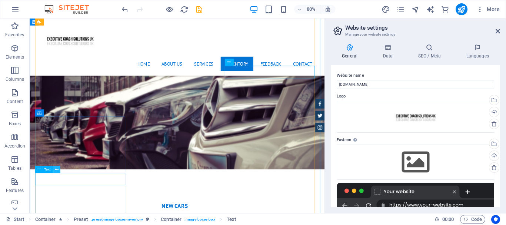
click at [55, 169] on icon at bounding box center [56, 169] width 3 height 6
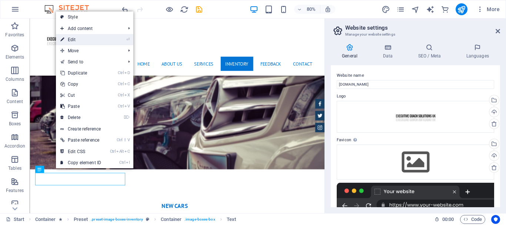
click at [78, 38] on link "⏎ Edit" at bounding box center [81, 39] width 50 height 11
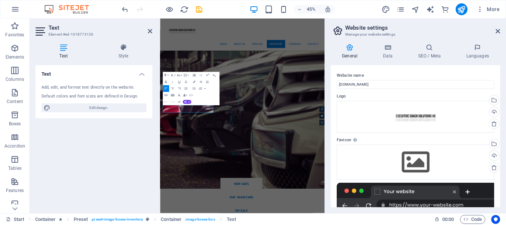
drag, startPoint x: 218, startPoint y: 217, endPoint x: 117, endPoint y: 215, distance: 101.1
click at [92, 133] on div "Text Add, edit, and format text directly on the website. Default colors and fon…" at bounding box center [94, 136] width 117 height 142
click at [151, 30] on icon at bounding box center [150, 31] width 4 height 6
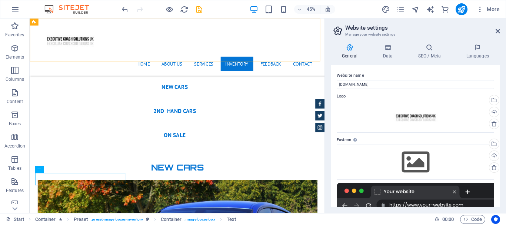
scroll to position [2066, 0]
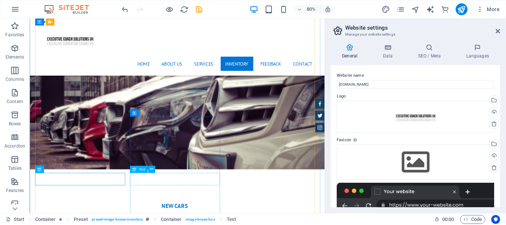
click at [151, 168] on icon at bounding box center [151, 169] width 3 height 6
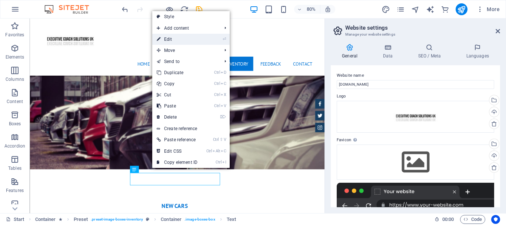
click at [176, 40] on link "⏎ Edit" at bounding box center [177, 39] width 50 height 11
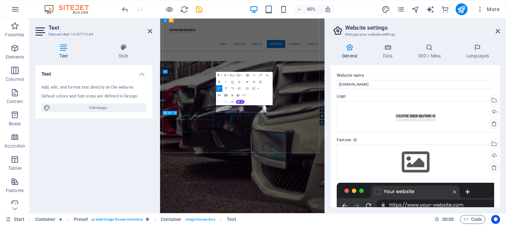
scroll to position [2214, 0]
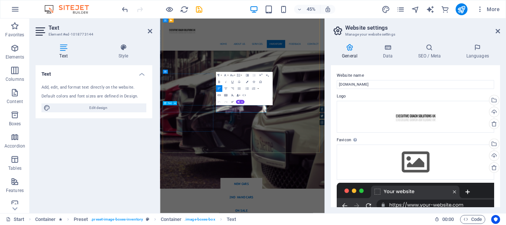
drag, startPoint x: 324, startPoint y: 221, endPoint x: 225, endPoint y: 223, distance: 99.6
click at [67, 161] on div "Text Add, edit, and format text directly on the website. Default colors and fon…" at bounding box center [94, 136] width 117 height 142
drag, startPoint x: 150, startPoint y: 30, endPoint x: 150, endPoint y: 14, distance: 15.9
click at [150, 30] on icon at bounding box center [150, 31] width 4 height 6
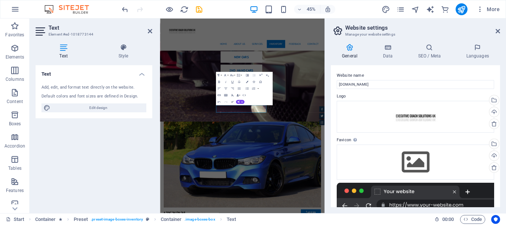
scroll to position [2066, 0]
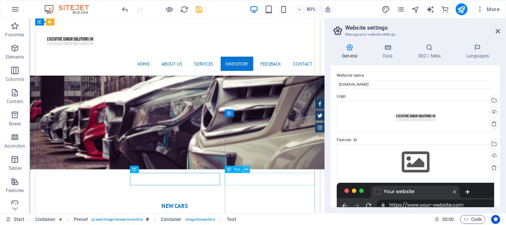
click at [245, 169] on icon at bounding box center [245, 169] width 3 height 6
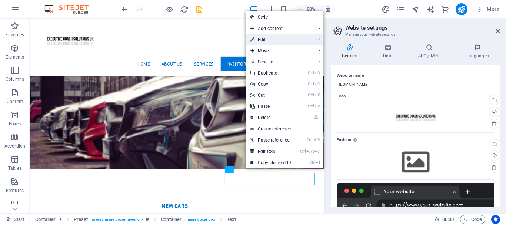
click at [271, 39] on link "⏎ Edit" at bounding box center [271, 39] width 50 height 11
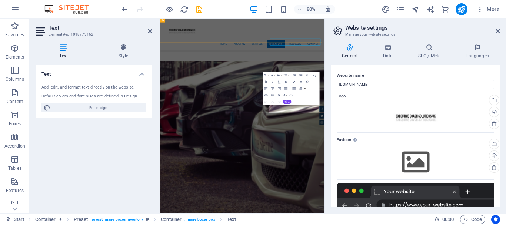
scroll to position [2214, 0]
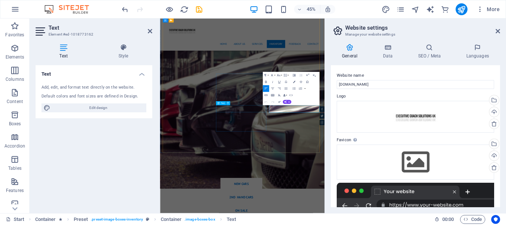
drag, startPoint x: 454, startPoint y: 223, endPoint x: 353, endPoint y: 200, distance: 103.5
click at [116, 156] on div "Text Add, edit, and format text directly on the website. Default colors and fon…" at bounding box center [94, 136] width 117 height 142
click at [150, 32] on icon at bounding box center [150, 31] width 4 height 6
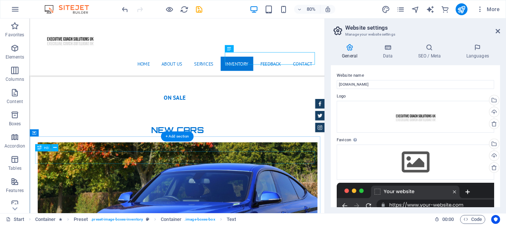
scroll to position [2288, 0]
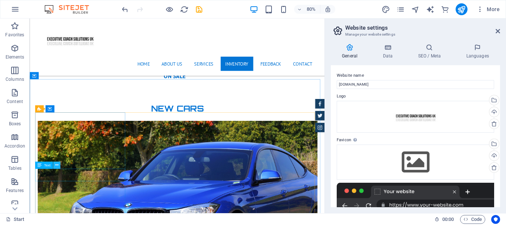
click at [58, 164] on icon at bounding box center [56, 165] width 3 height 6
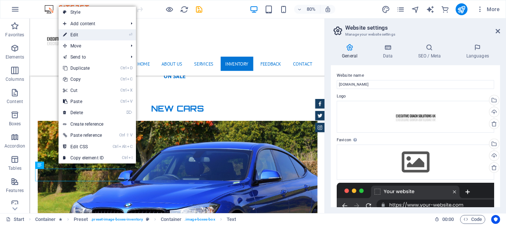
click at [79, 36] on link "⏎ Edit" at bounding box center [83, 34] width 50 height 11
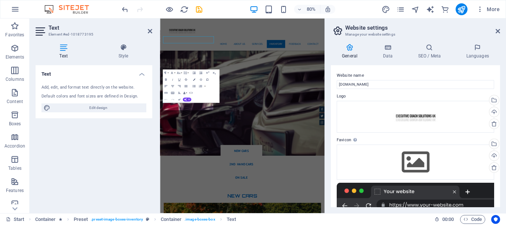
scroll to position [2436, 0]
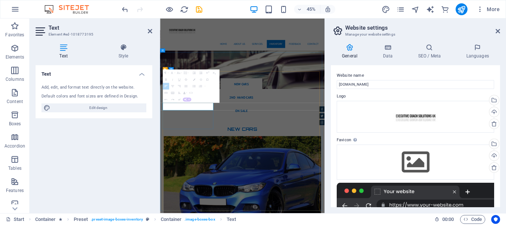
drag, startPoint x: 228, startPoint y: 217, endPoint x: 174, endPoint y: 216, distance: 53.7
click at [112, 148] on div "Text Add, edit, and format text directly on the website. Default colors and fon…" at bounding box center [94, 136] width 117 height 142
click at [149, 32] on icon at bounding box center [150, 31] width 4 height 6
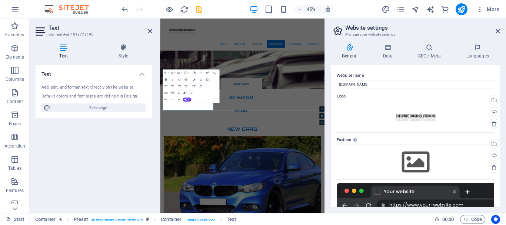
scroll to position [2288, 0]
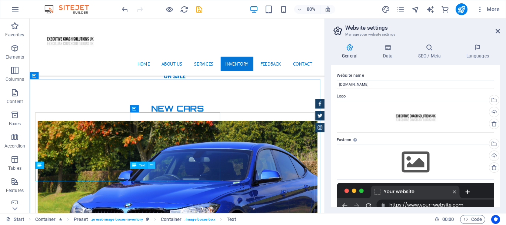
click at [150, 164] on icon at bounding box center [151, 165] width 3 height 6
click at [152, 166] on icon at bounding box center [151, 165] width 3 height 6
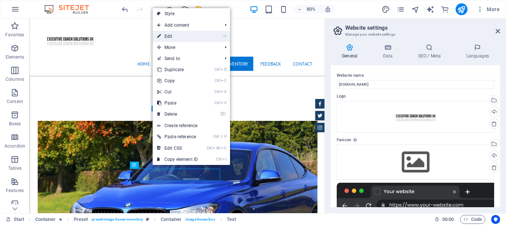
click at [178, 35] on link "⏎ Edit" at bounding box center [178, 36] width 50 height 11
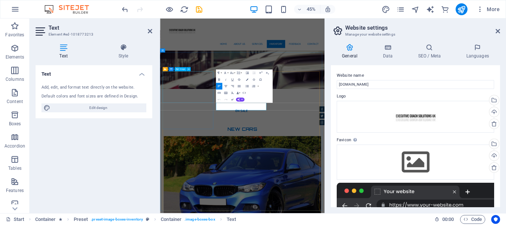
drag, startPoint x: 343, startPoint y: 217, endPoint x: 211, endPoint y: 200, distance: 133.5
click at [122, 149] on div "Text Add, edit, and format text directly on the website. Default colors and fon…" at bounding box center [94, 136] width 117 height 142
drag, startPoint x: 151, startPoint y: 29, endPoint x: 151, endPoint y: 12, distance: 17.0
click at [151, 29] on icon at bounding box center [150, 31] width 4 height 6
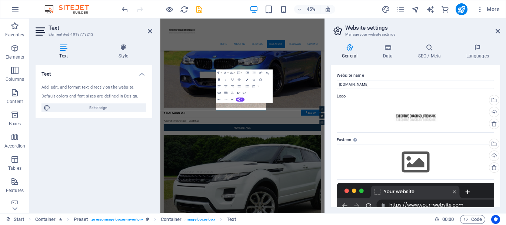
scroll to position [2288, 0]
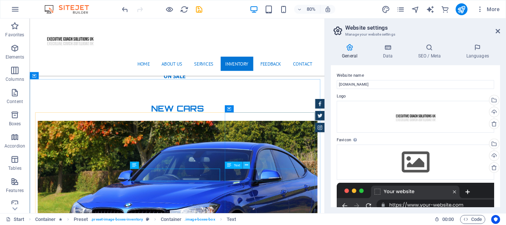
click at [245, 164] on icon at bounding box center [245, 165] width 3 height 6
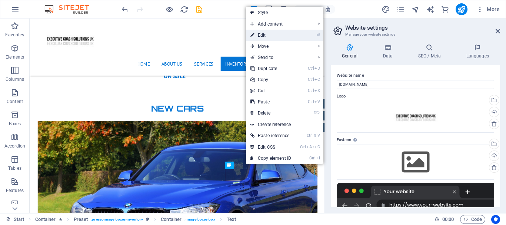
click at [270, 33] on link "⏎ Edit" at bounding box center [271, 35] width 50 height 11
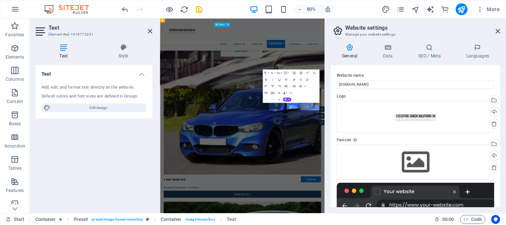
scroll to position [2436, 0]
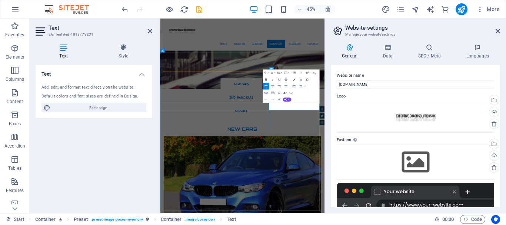
drag, startPoint x: 458, startPoint y: 213, endPoint x: 342, endPoint y: 209, distance: 116.0
click at [123, 156] on div "Text Add, edit, and format text directly on the website. Default colors and fon…" at bounding box center [94, 136] width 117 height 142
click at [151, 31] on icon at bounding box center [150, 31] width 4 height 6
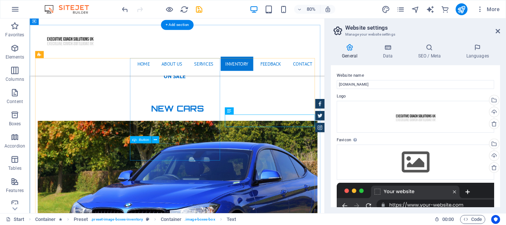
scroll to position [2399, 0]
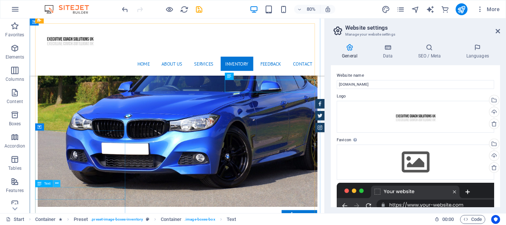
click at [56, 183] on icon at bounding box center [56, 183] width 3 height 6
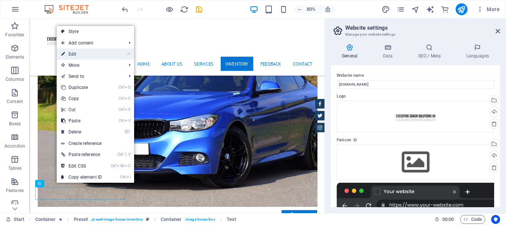
click at [83, 54] on link "⏎ Edit" at bounding box center [82, 54] width 50 height 11
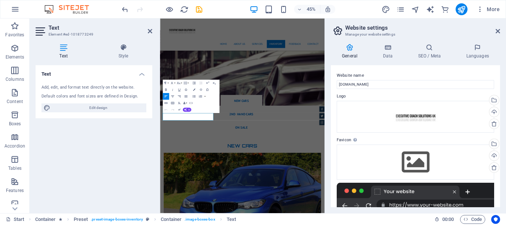
scroll to position [2547, 0]
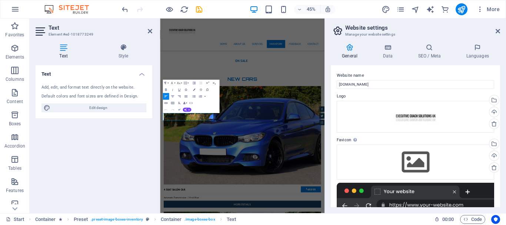
drag, startPoint x: 217, startPoint y: 235, endPoint x: 135, endPoint y: 231, distance: 81.6
click at [150, 32] on icon at bounding box center [150, 31] width 4 height 6
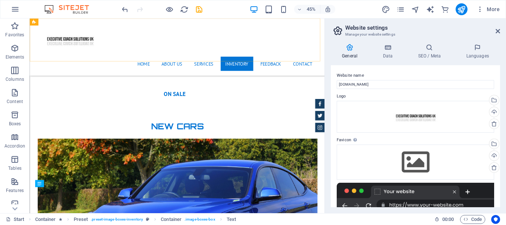
scroll to position [2399, 0]
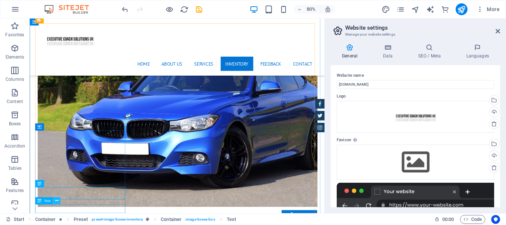
click at [55, 202] on icon at bounding box center [56, 200] width 3 height 6
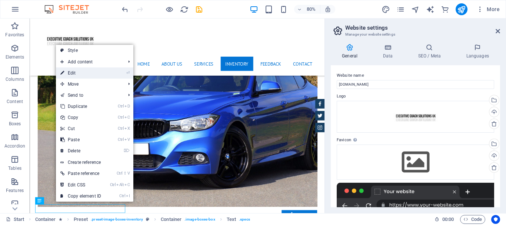
click at [76, 73] on link "⏎ Edit" at bounding box center [81, 72] width 50 height 11
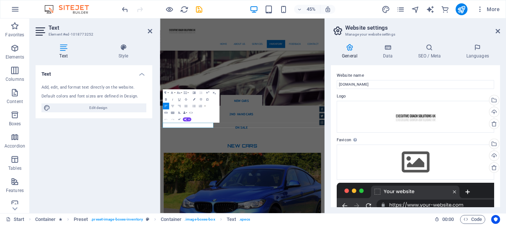
scroll to position [2547, 0]
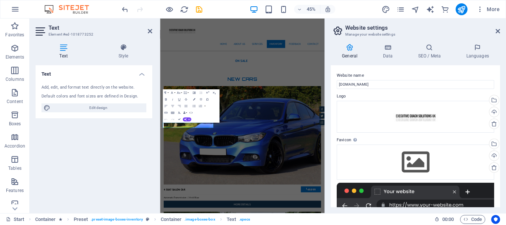
click at [69, 151] on div "Text Add, edit, and format text directly on the website. Default colors and fon…" at bounding box center [94, 136] width 117 height 142
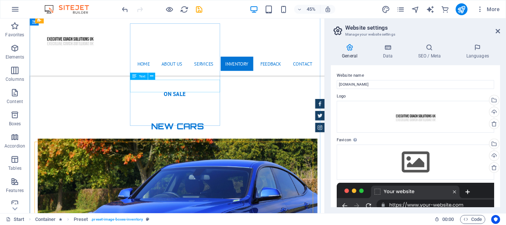
scroll to position [2399, 0]
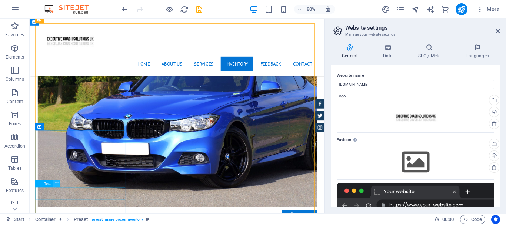
click at [54, 183] on button at bounding box center [56, 183] width 7 height 7
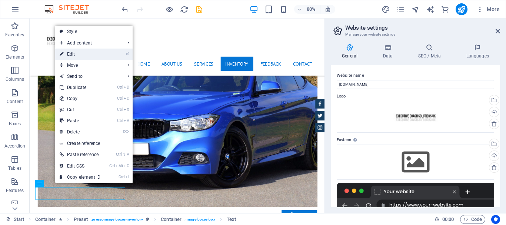
click at [78, 52] on link "⏎ Edit" at bounding box center [80, 54] width 50 height 11
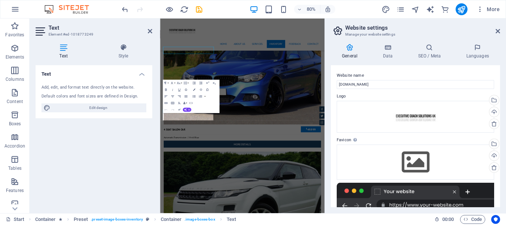
scroll to position [2547, 0]
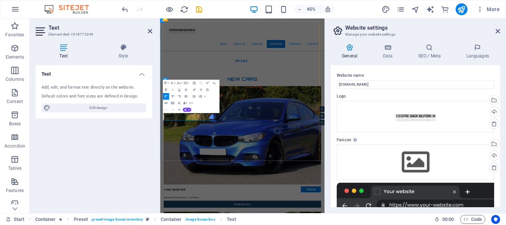
drag, startPoint x: 93, startPoint y: 172, endPoint x: 96, endPoint y: 168, distance: 5.0
click at [94, 171] on div "Text Add, edit, and format text directly on the website. Default colors and fon…" at bounding box center [94, 136] width 117 height 142
click at [150, 31] on icon at bounding box center [150, 31] width 4 height 6
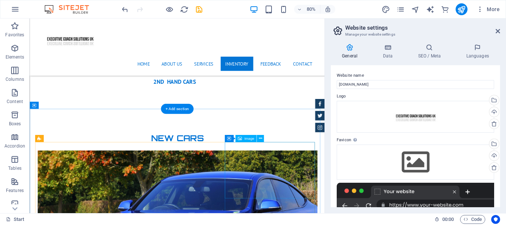
scroll to position [2177, 0]
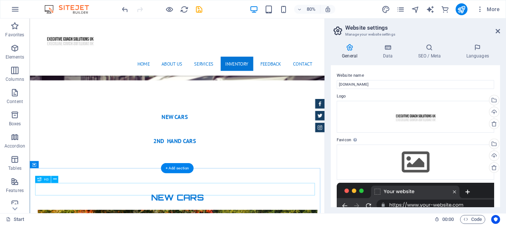
click at [54, 180] on icon at bounding box center [54, 179] width 3 height 6
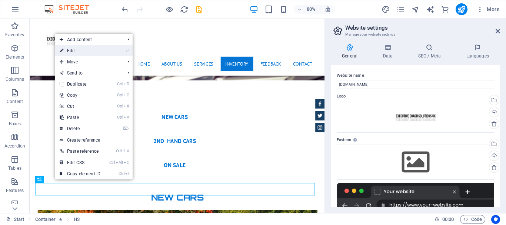
click at [81, 50] on link "⏎ Edit" at bounding box center [80, 50] width 50 height 11
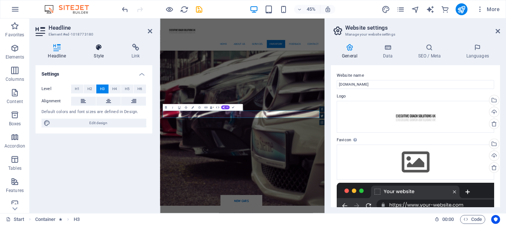
scroll to position [2326, 0]
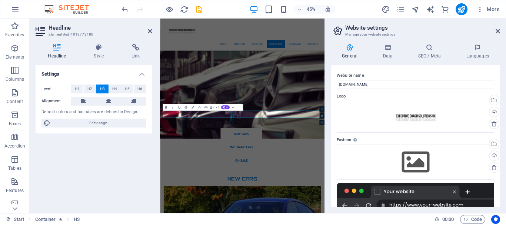
click at [117, 168] on div "Settings Level H1 H2 H3 H4 H5 H6 Alignment Default colors and font sizes are de…" at bounding box center [94, 136] width 117 height 142
click at [150, 30] on icon at bounding box center [150, 31] width 4 height 6
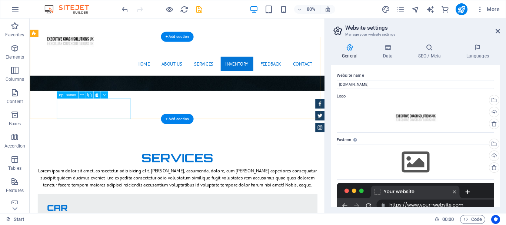
scroll to position [1177, 0]
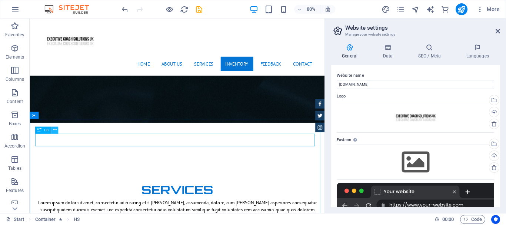
click at [55, 128] on icon at bounding box center [54, 130] width 3 height 6
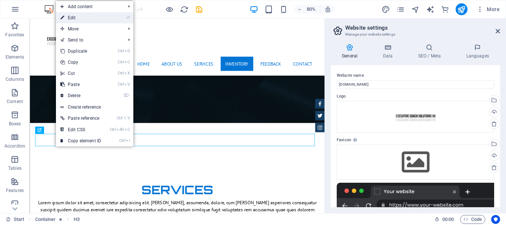
drag, startPoint x: 82, startPoint y: 17, endPoint x: 118, endPoint y: 172, distance: 158.9
click at [82, 17] on link "⏎ Edit" at bounding box center [81, 17] width 50 height 11
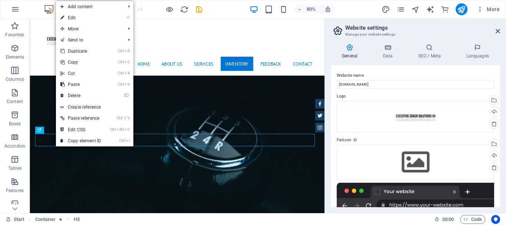
scroll to position [1327, 0]
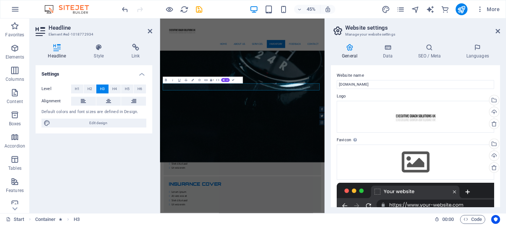
click at [124, 156] on div "Settings Level H1 H2 H3 H4 H5 H6 Alignment Default colors and font sizes are de…" at bounding box center [94, 136] width 117 height 142
click at [150, 30] on icon at bounding box center [150, 31] width 4 height 6
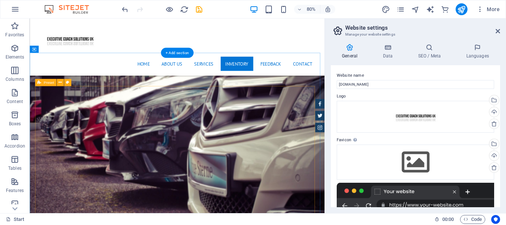
scroll to position [1918, 0]
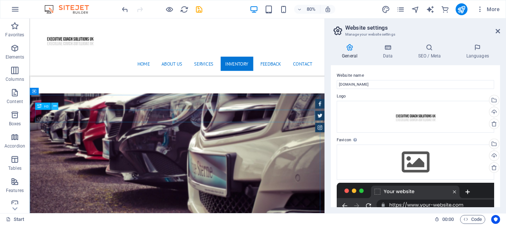
click at [57, 105] on button at bounding box center [54, 106] width 7 height 7
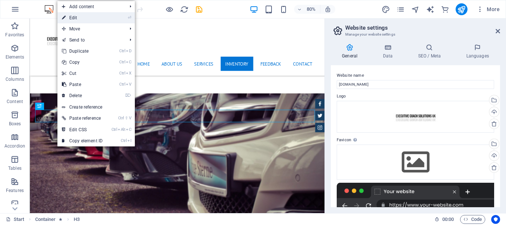
click at [76, 14] on link "⏎ Edit" at bounding box center [82, 17] width 50 height 11
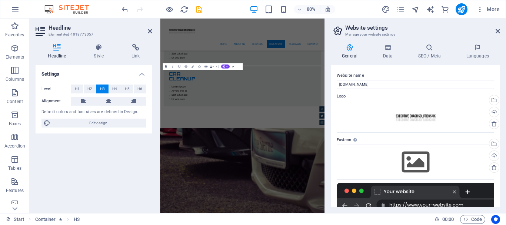
scroll to position [2066, 0]
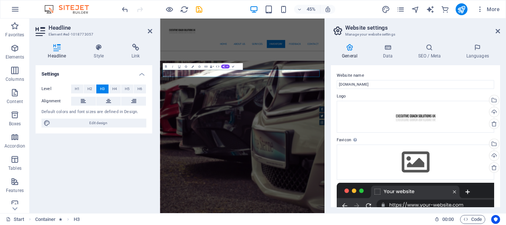
click at [133, 161] on div "Settings Level H1 H2 H3 H4 H5 H6 Alignment Default colors and font sizes are de…" at bounding box center [94, 136] width 117 height 142
click at [150, 34] on icon at bounding box center [150, 31] width 4 height 6
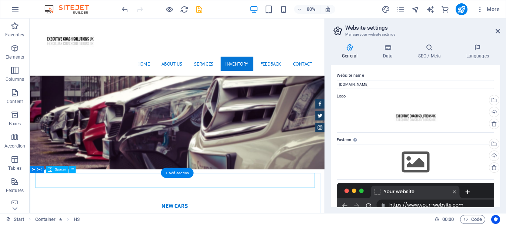
scroll to position [2251, 0]
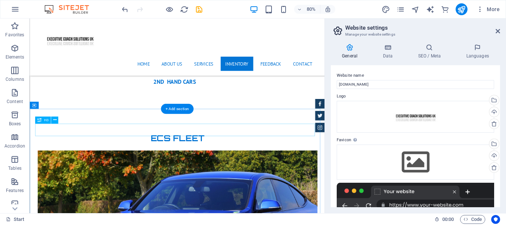
click at [55, 120] on icon at bounding box center [54, 120] width 3 height 6
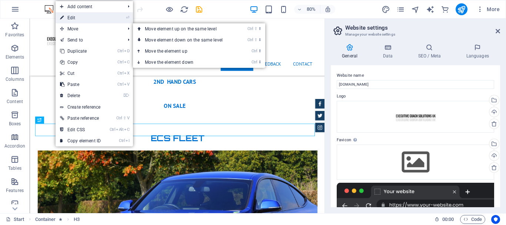
click at [82, 17] on link "⏎ Edit" at bounding box center [81, 17] width 50 height 11
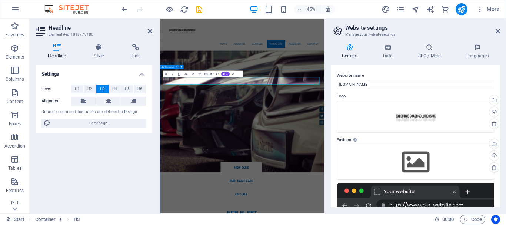
scroll to position [2400, 0]
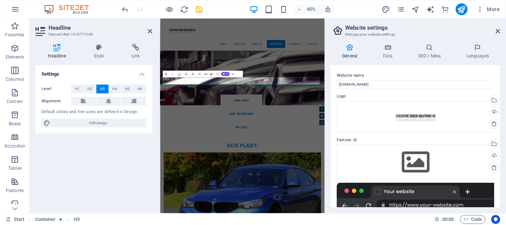
click at [133, 153] on div "Settings Level H1 H2 H3 H4 H5 H6 Alignment Default colors and font sizes are de…" at bounding box center [94, 136] width 117 height 142
click at [151, 30] on icon at bounding box center [150, 31] width 4 height 6
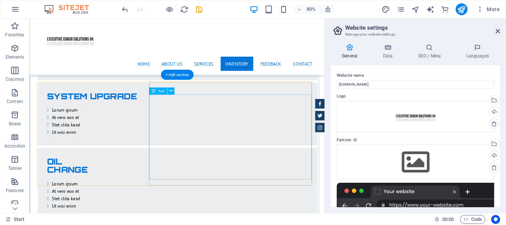
scroll to position [1511, 0]
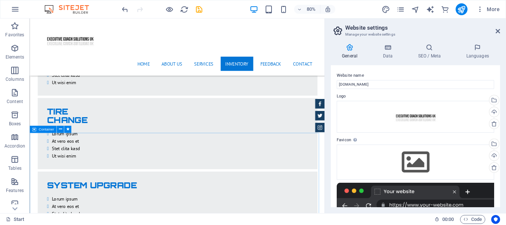
click at [34, 130] on icon at bounding box center [34, 129] width 4 height 7
click at [59, 130] on icon at bounding box center [59, 129] width 3 height 6
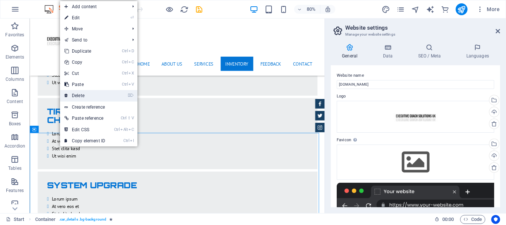
click at [85, 94] on link "⌦ Delete" at bounding box center [85, 95] width 50 height 11
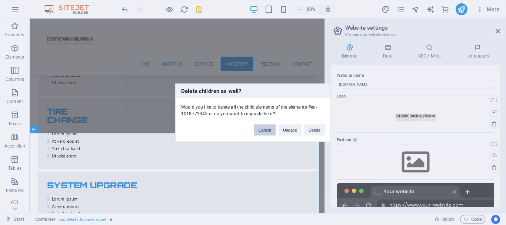
click at [265, 128] on button "Cancel" at bounding box center [264, 129] width 21 height 11
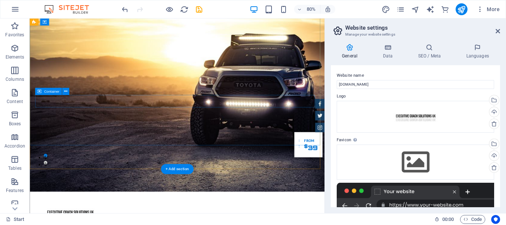
scroll to position [0, 0]
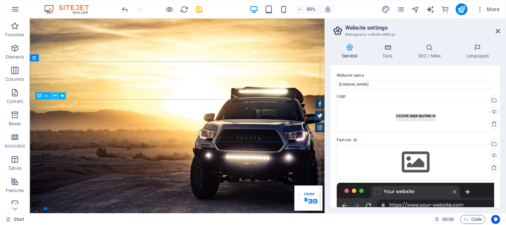
click at [52, 95] on button at bounding box center [54, 95] width 7 height 7
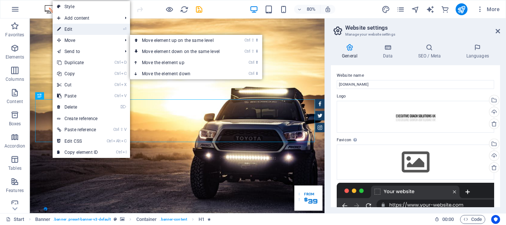
click at [76, 30] on link "⏎ Edit" at bounding box center [78, 29] width 50 height 11
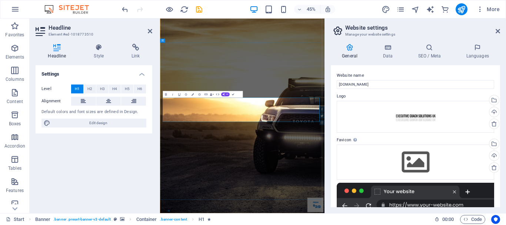
drag, startPoint x: 347, startPoint y: 237, endPoint x: 143, endPoint y: 240, distance: 203.3
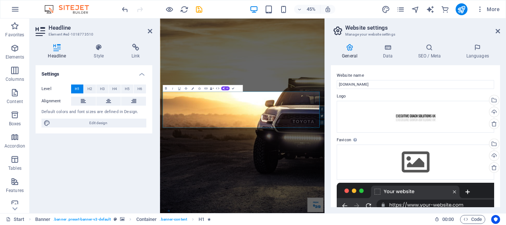
click at [114, 151] on div "Settings Level H1 H2 H3 H4 H5 H6 Alignment Default colors and font sizes are de…" at bounding box center [94, 136] width 117 height 142
click at [150, 31] on icon at bounding box center [150, 31] width 4 height 6
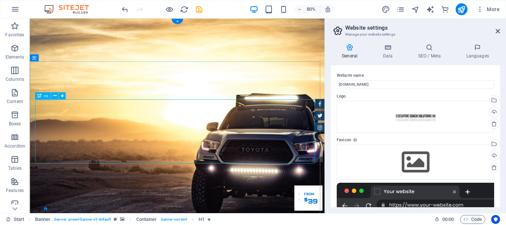
click at [53, 94] on button at bounding box center [54, 95] width 7 height 7
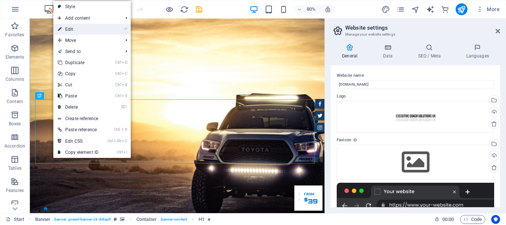
click at [71, 29] on link "⏎ Edit" at bounding box center [78, 29] width 50 height 11
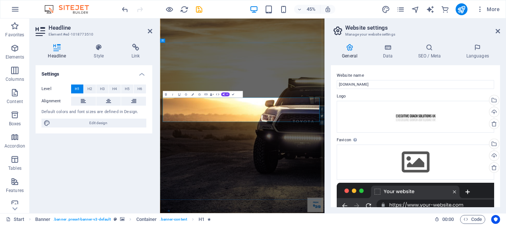
click at [88, 149] on div "Settings Level H1 H2 H3 H4 H5 H6 Alignment Default colors and font sizes are de…" at bounding box center [94, 136] width 117 height 142
click at [150, 32] on icon at bounding box center [150, 31] width 4 height 6
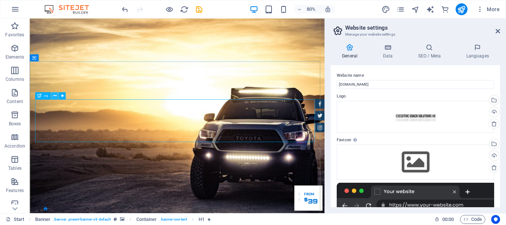
click at [54, 95] on icon at bounding box center [54, 96] width 3 height 6
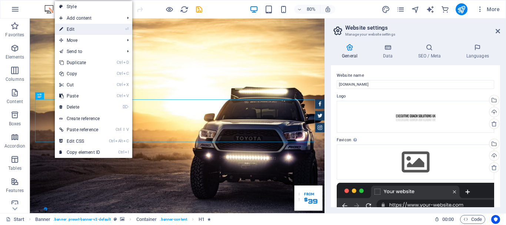
click at [74, 29] on link "⏎ Edit" at bounding box center [80, 29] width 50 height 11
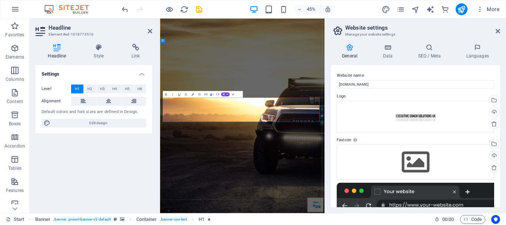
click at [104, 177] on div "Settings Level H1 H2 H3 H4 H5 H6 Alignment Default colors and font sizes are de…" at bounding box center [94, 136] width 117 height 142
click at [149, 33] on icon at bounding box center [150, 31] width 4 height 6
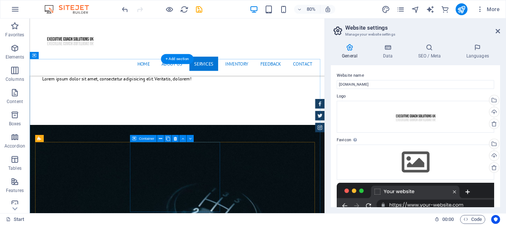
scroll to position [963, 0]
